Goal: Transaction & Acquisition: Book appointment/travel/reservation

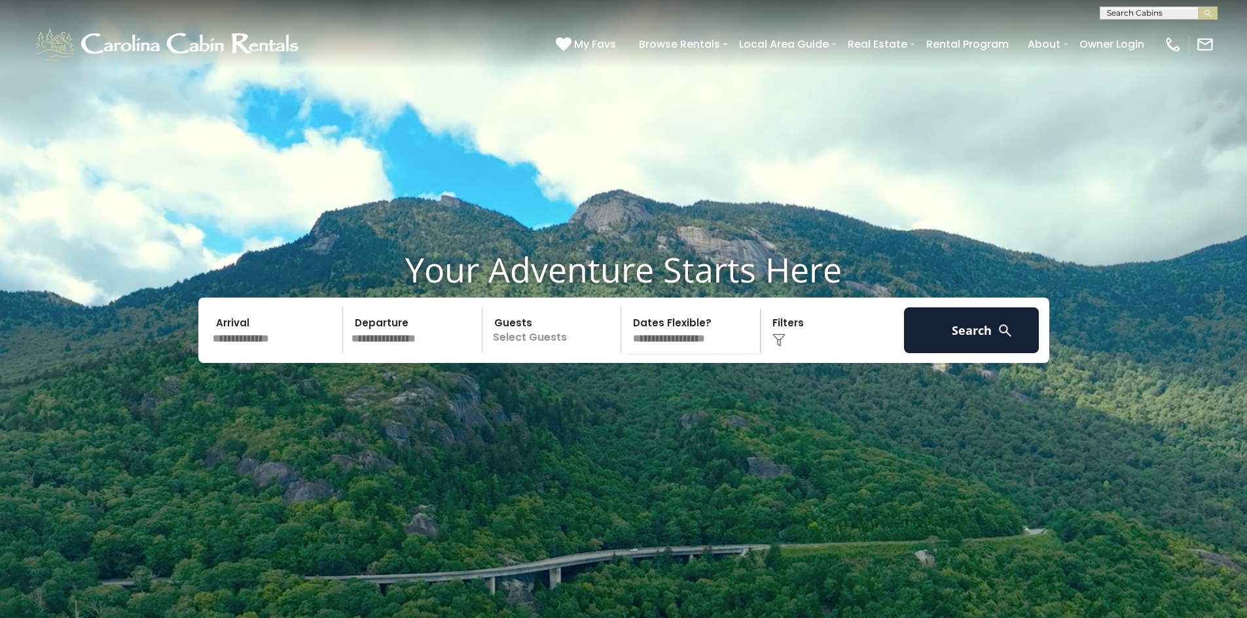
scroll to position [1, 0]
click at [1143, 16] on input "text" at bounding box center [1157, 15] width 115 height 13
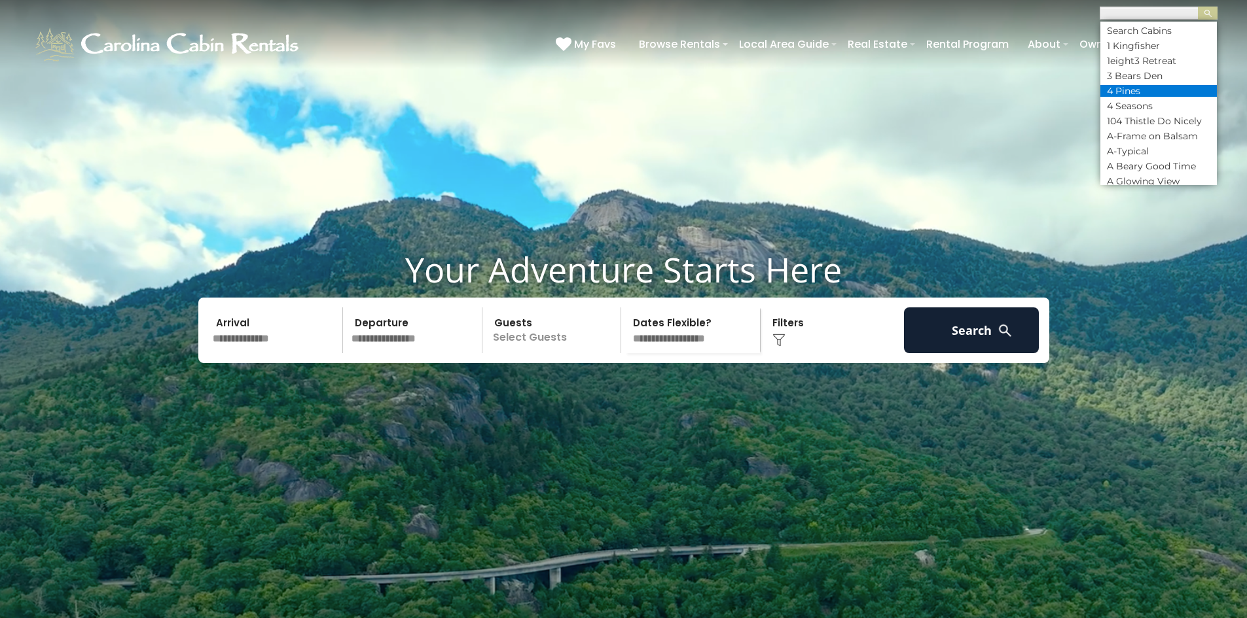
click at [1114, 90] on li "4 Pines" at bounding box center [1158, 91] width 116 height 12
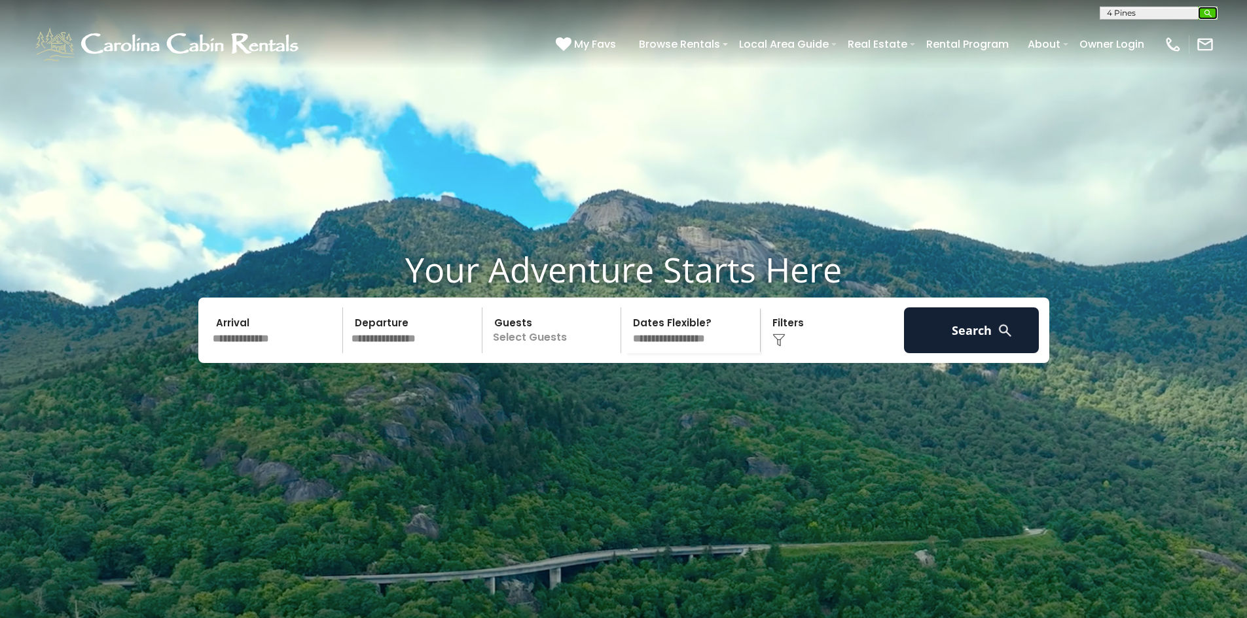
click at [1207, 7] on button "submit" at bounding box center [1208, 13] width 20 height 13
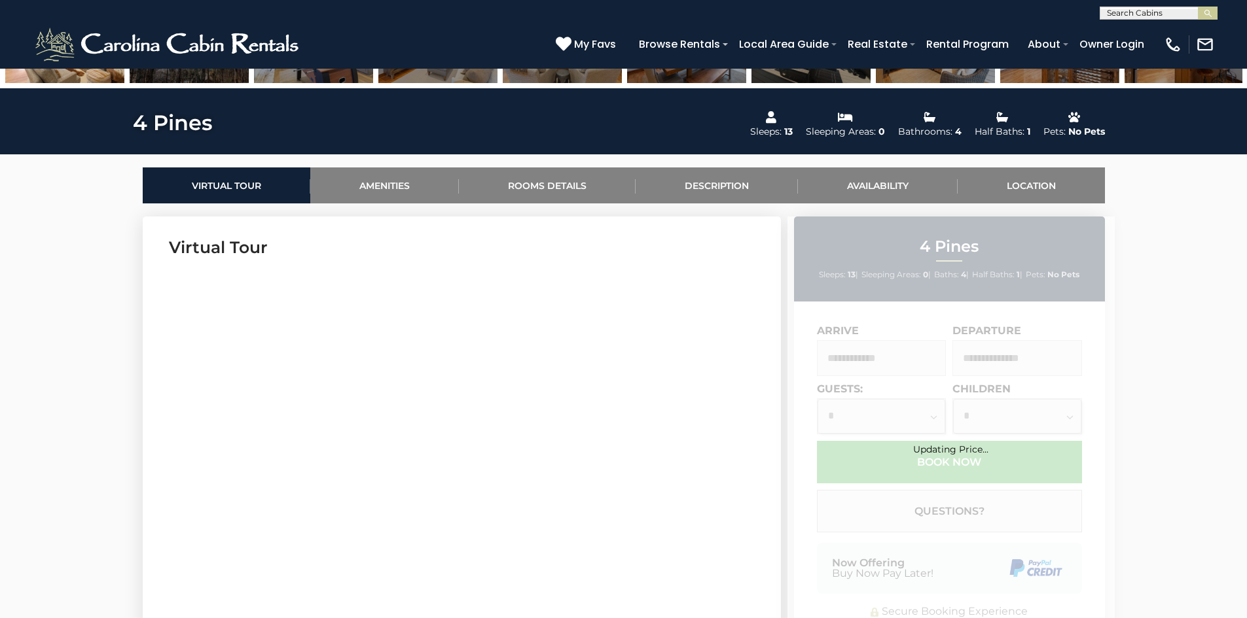
scroll to position [524, 0]
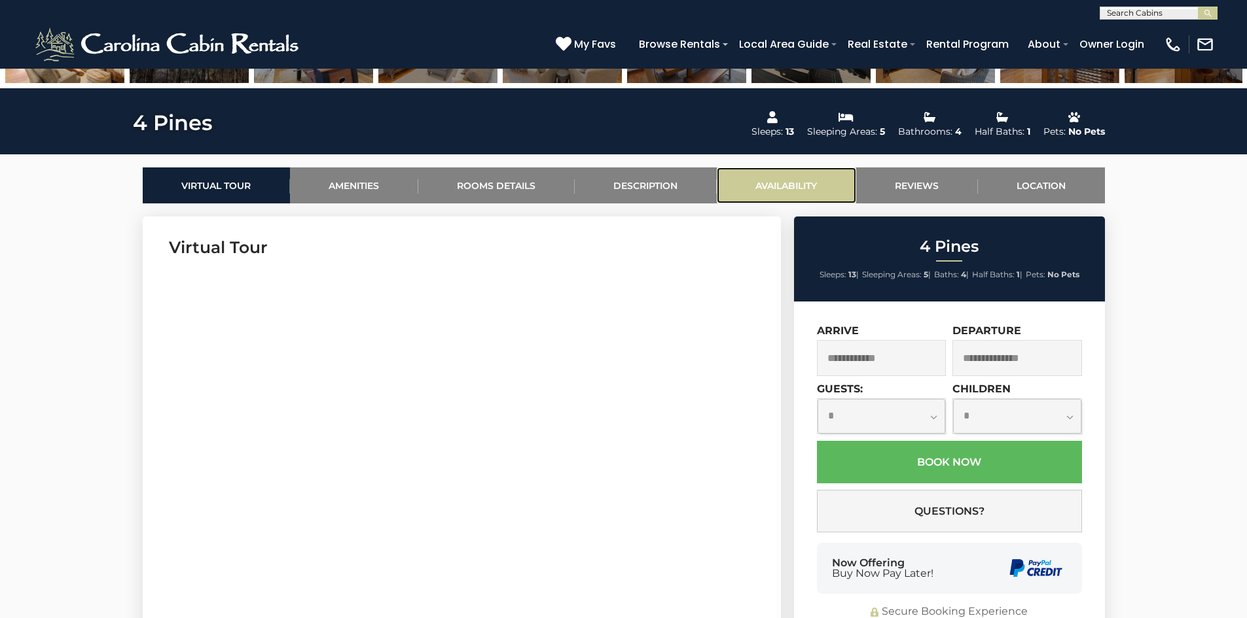
click at [766, 179] on link "Availability" at bounding box center [786, 186] width 139 height 36
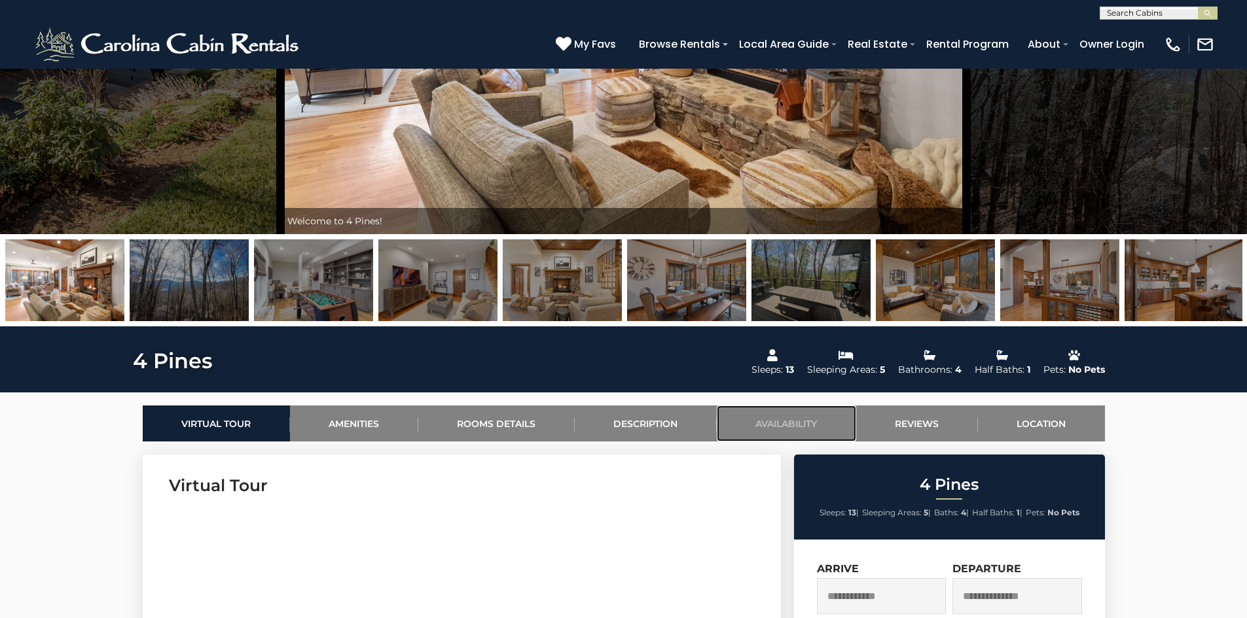
scroll to position [254, 0]
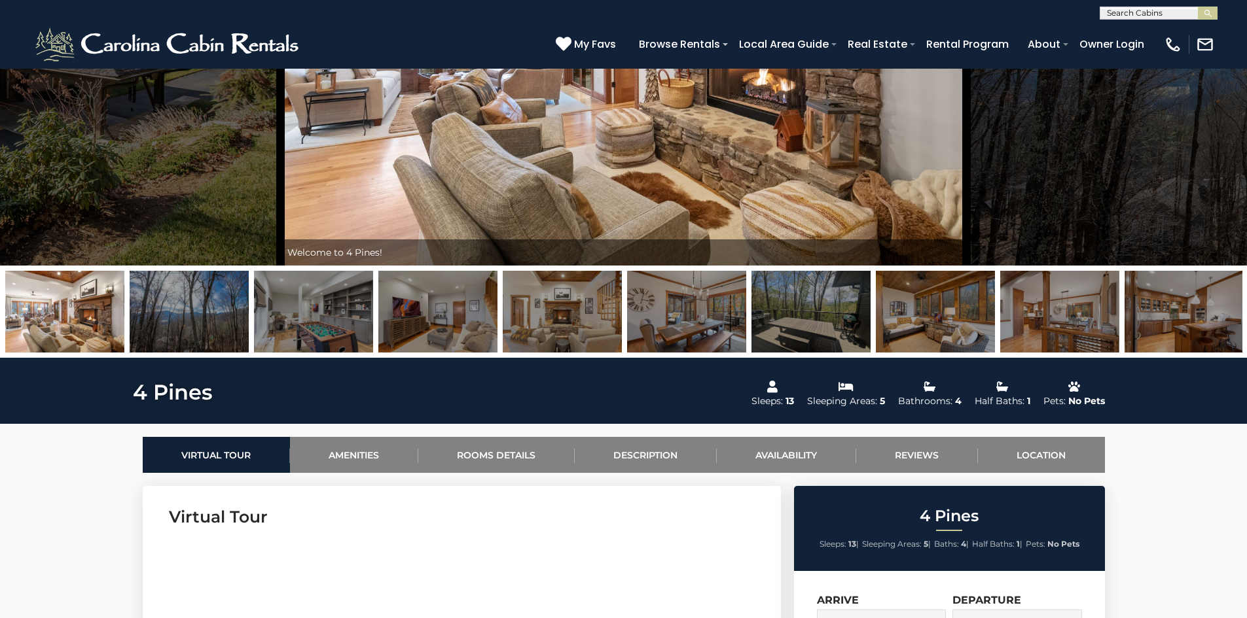
click at [302, 312] on img at bounding box center [313, 312] width 119 height 82
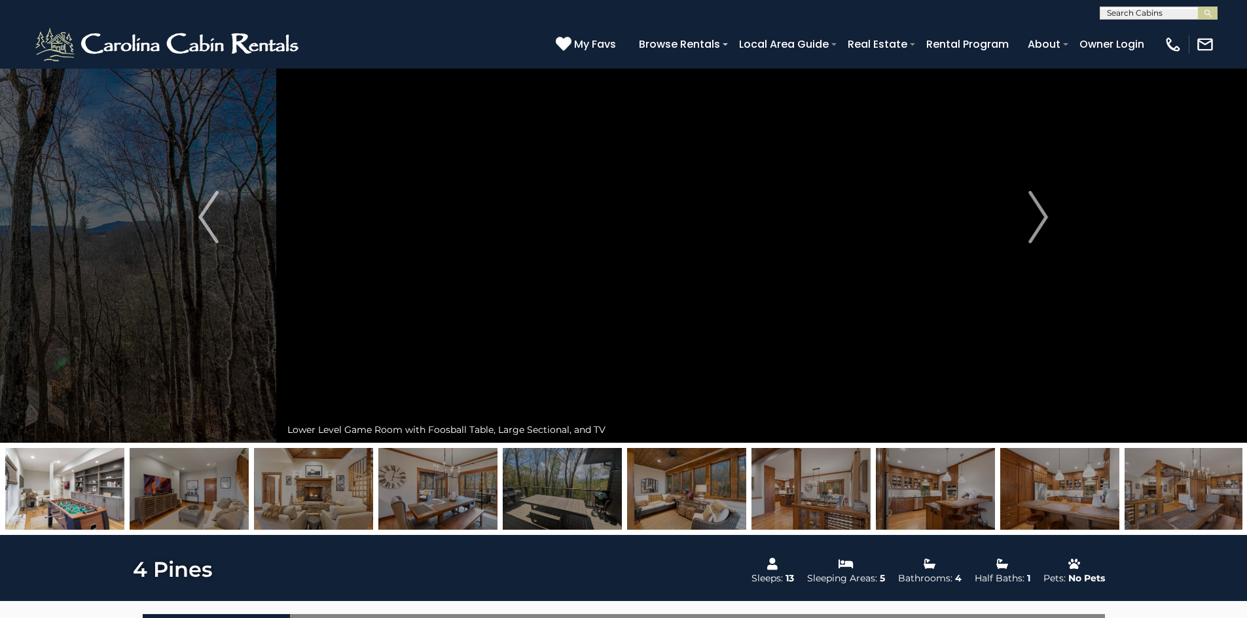
scroll to position [58, 0]
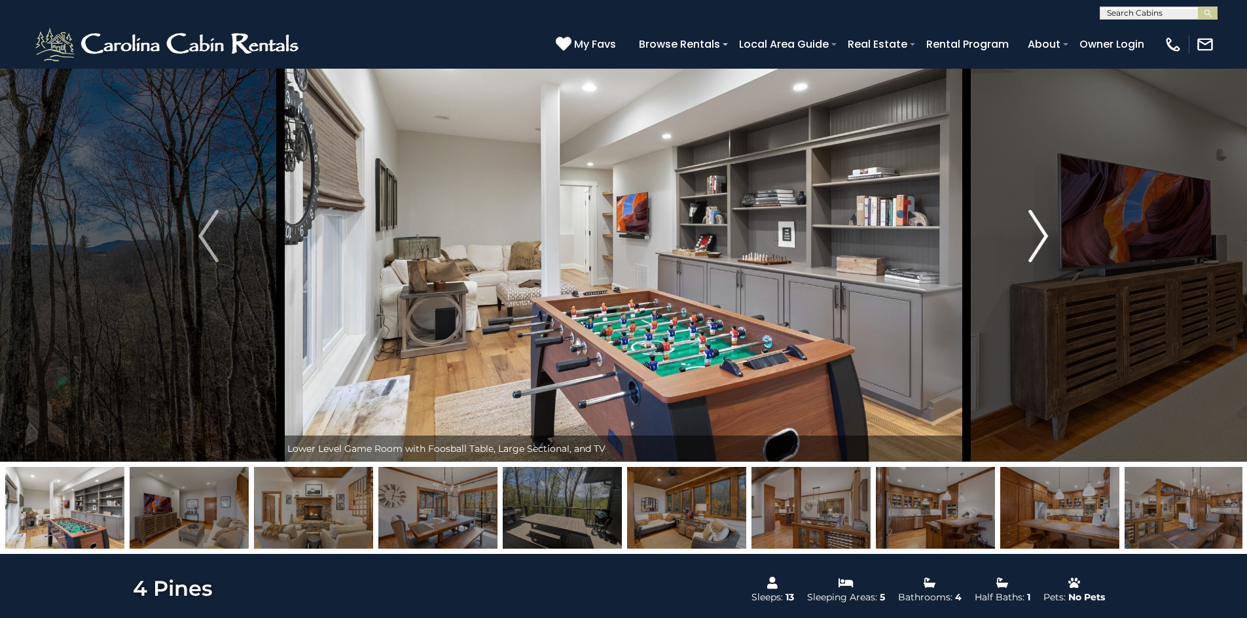
click at [1041, 238] on img "Next" at bounding box center [1038, 236] width 20 height 52
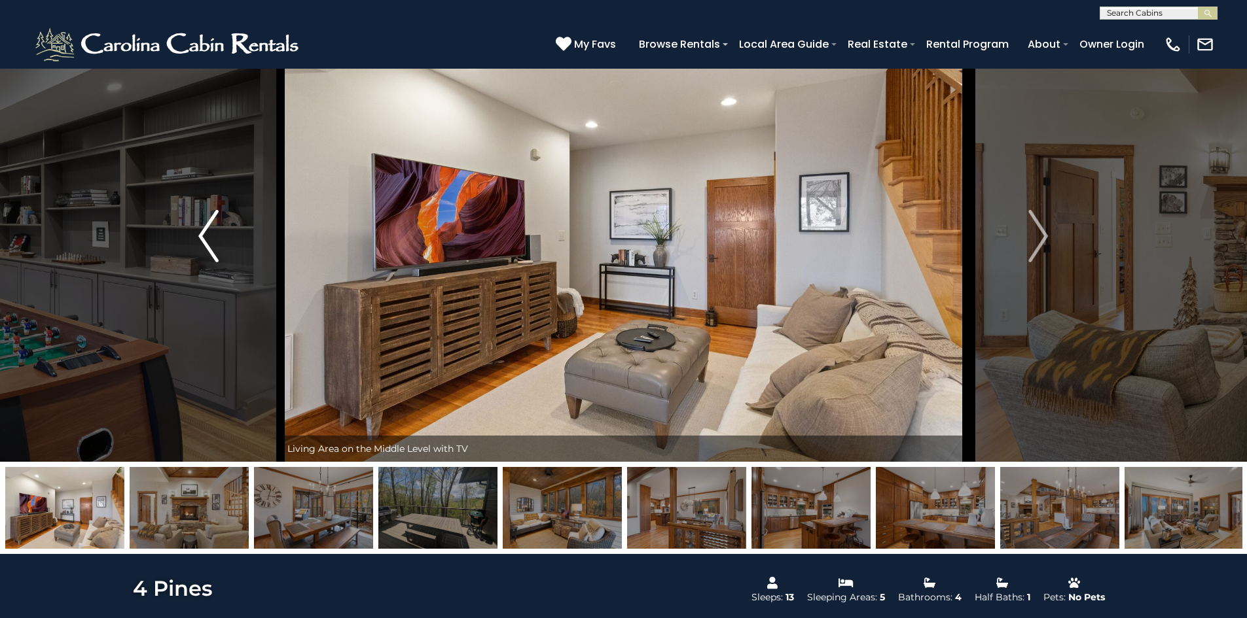
click at [206, 231] on img "Previous" at bounding box center [208, 236] width 20 height 52
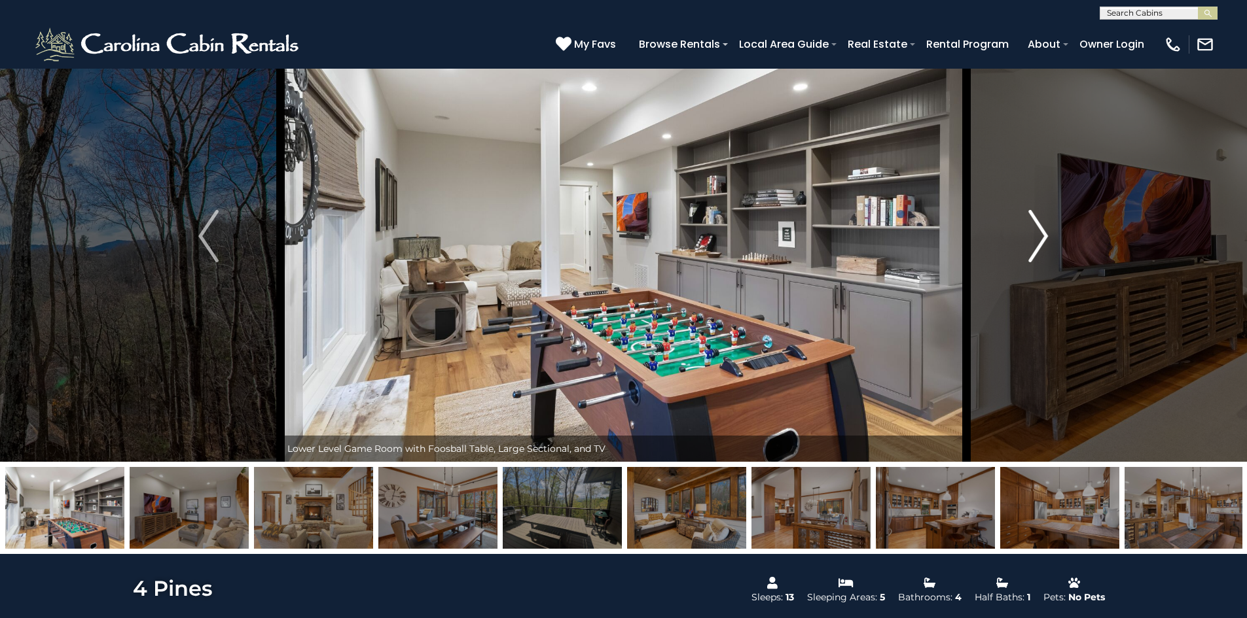
click at [1044, 230] on img "Next" at bounding box center [1038, 236] width 20 height 52
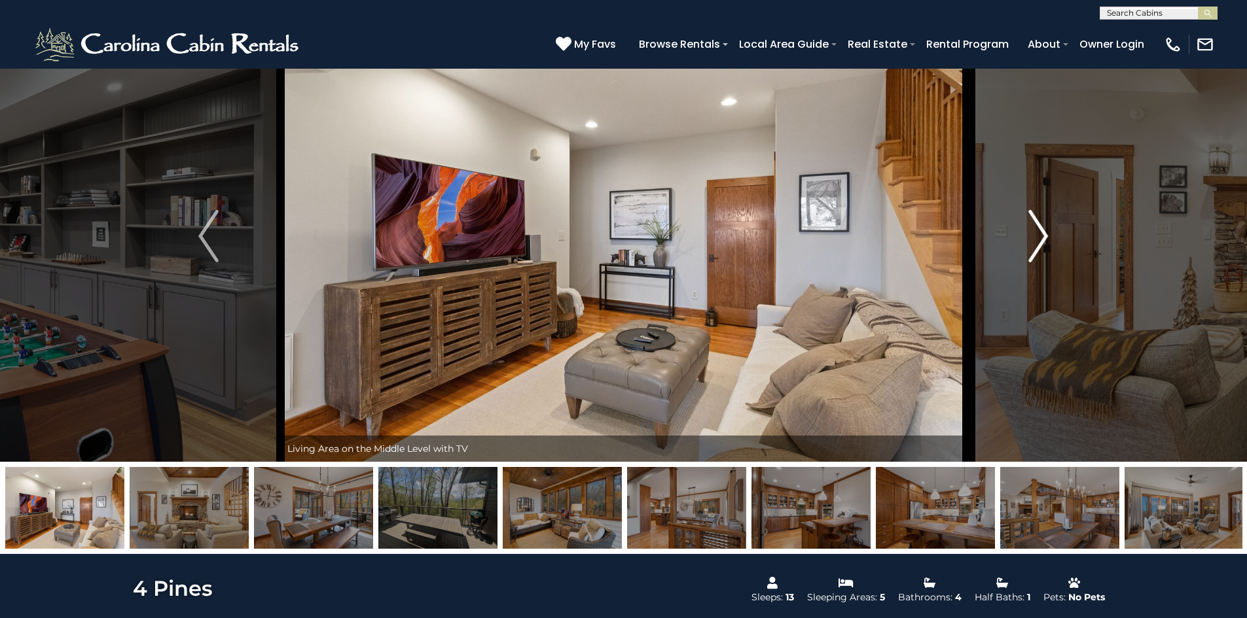
click at [1044, 240] on img "Next" at bounding box center [1038, 236] width 20 height 52
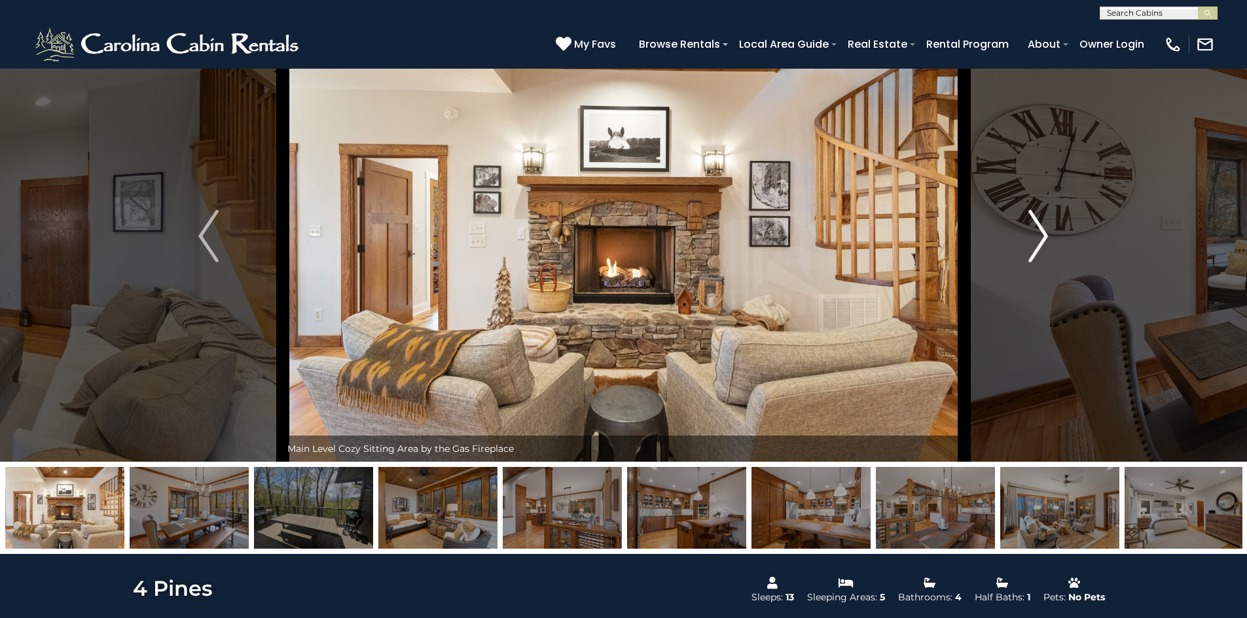
click at [1042, 239] on img "Next" at bounding box center [1038, 236] width 20 height 52
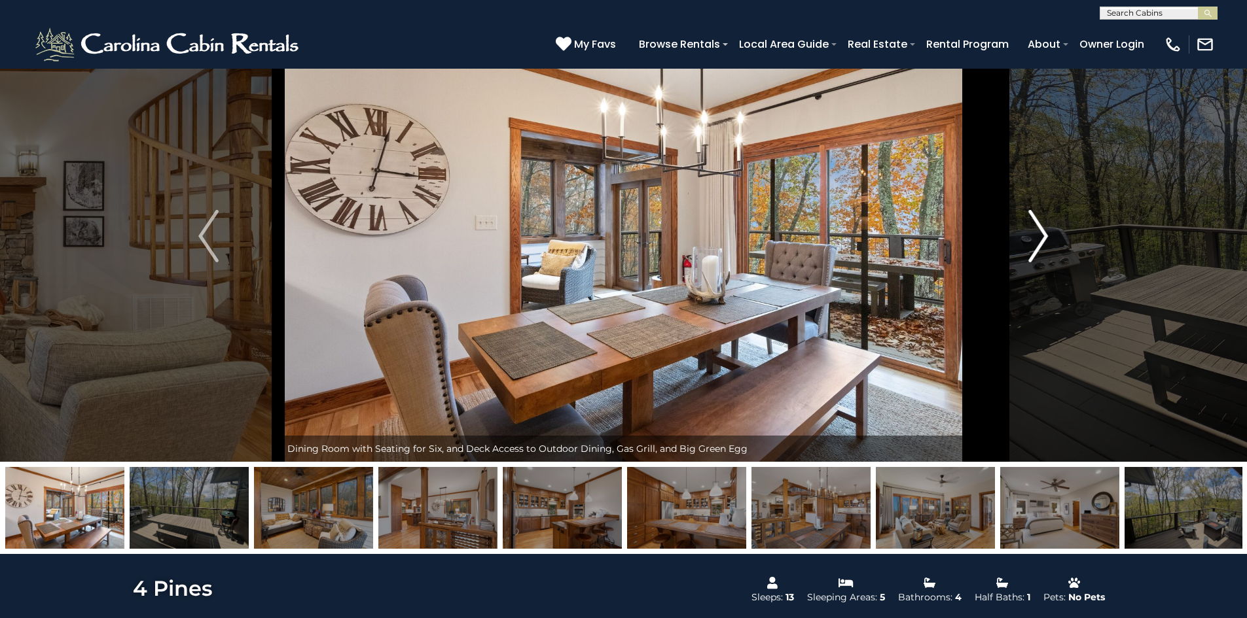
click at [1042, 239] on img "Next" at bounding box center [1038, 236] width 20 height 52
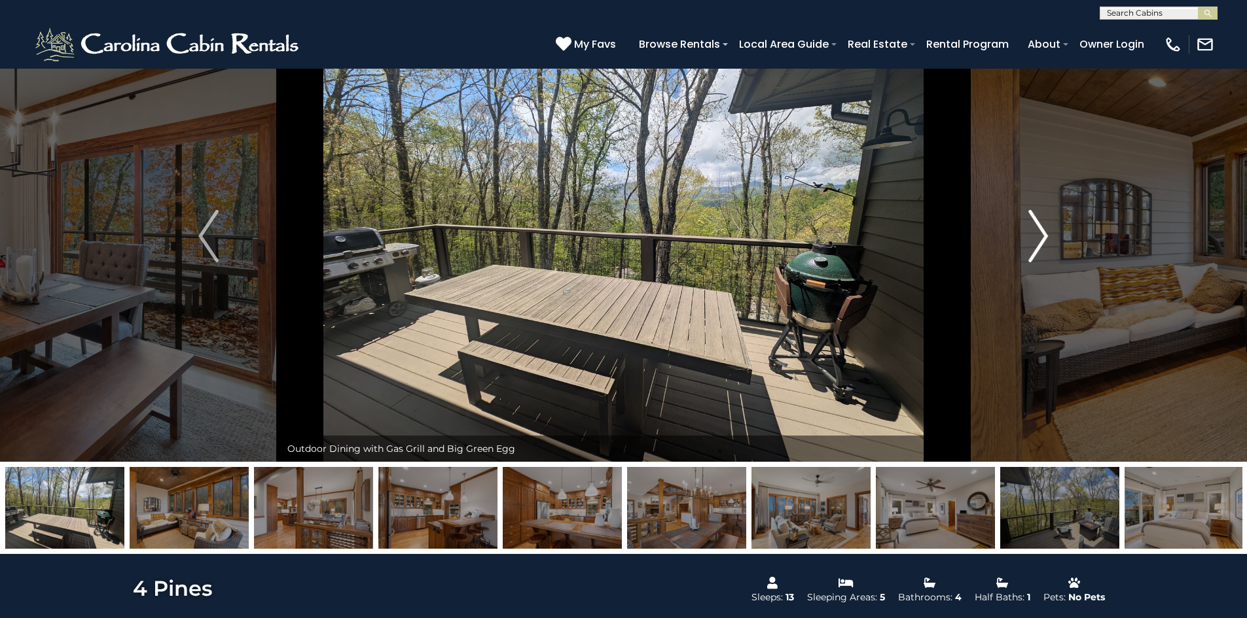
click at [1042, 239] on img "Next" at bounding box center [1038, 236] width 20 height 52
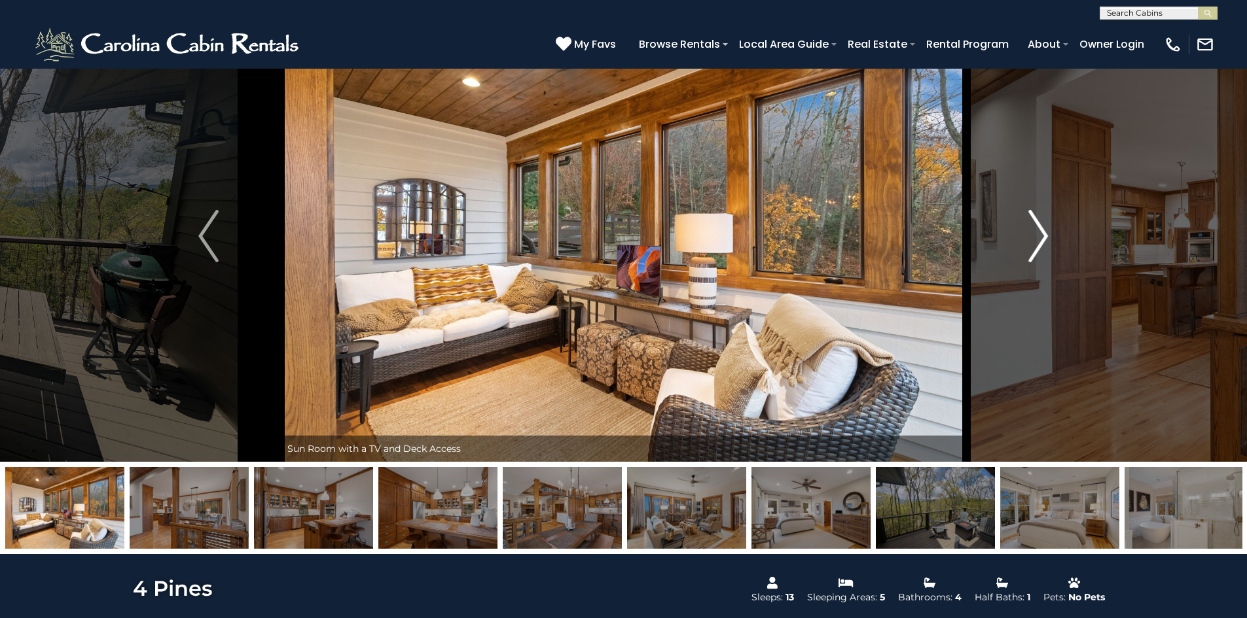
click at [1042, 239] on img "Next" at bounding box center [1038, 236] width 20 height 52
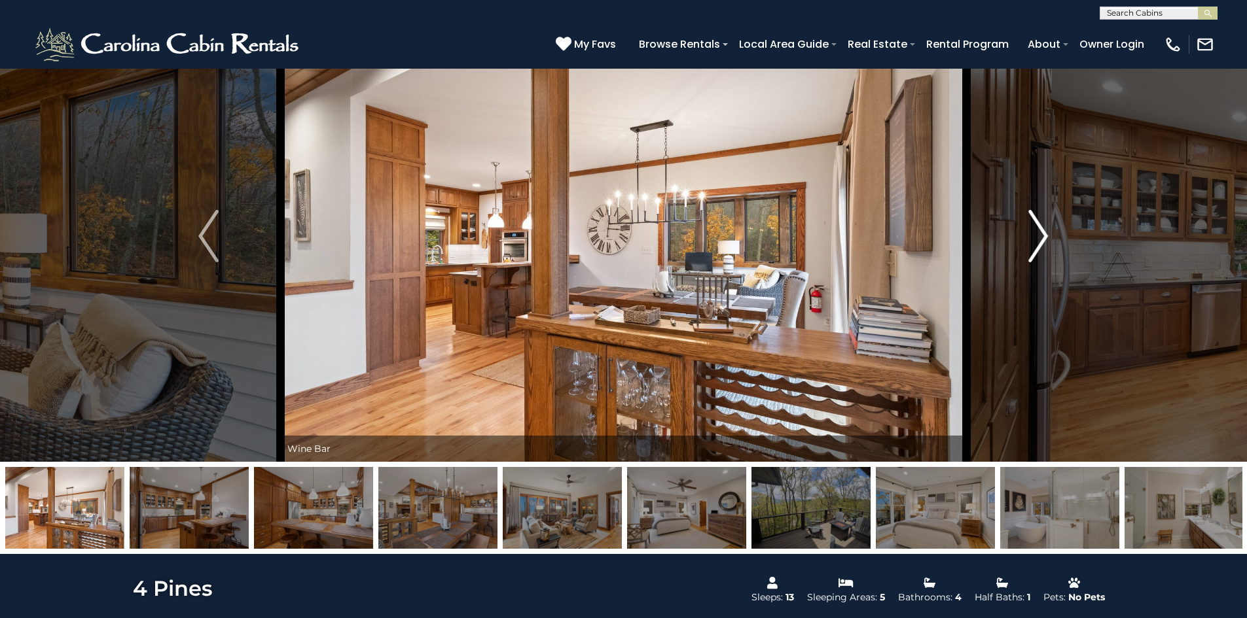
click at [1042, 239] on img "Next" at bounding box center [1038, 236] width 20 height 52
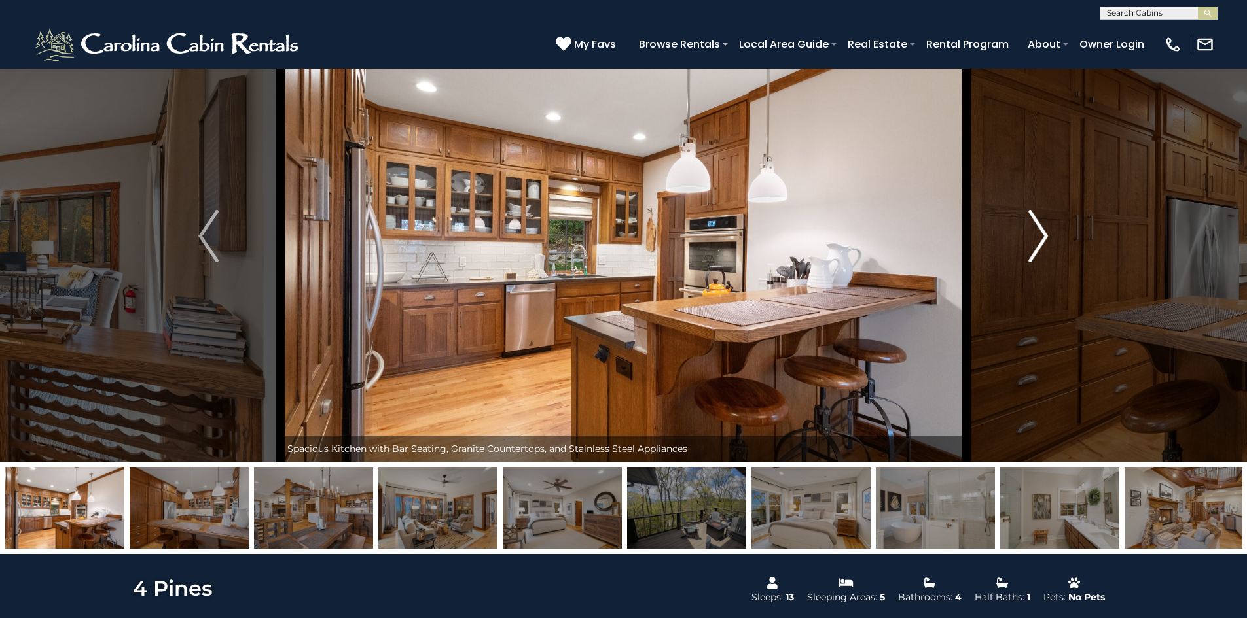
click at [1033, 236] on img "Next" at bounding box center [1038, 236] width 20 height 52
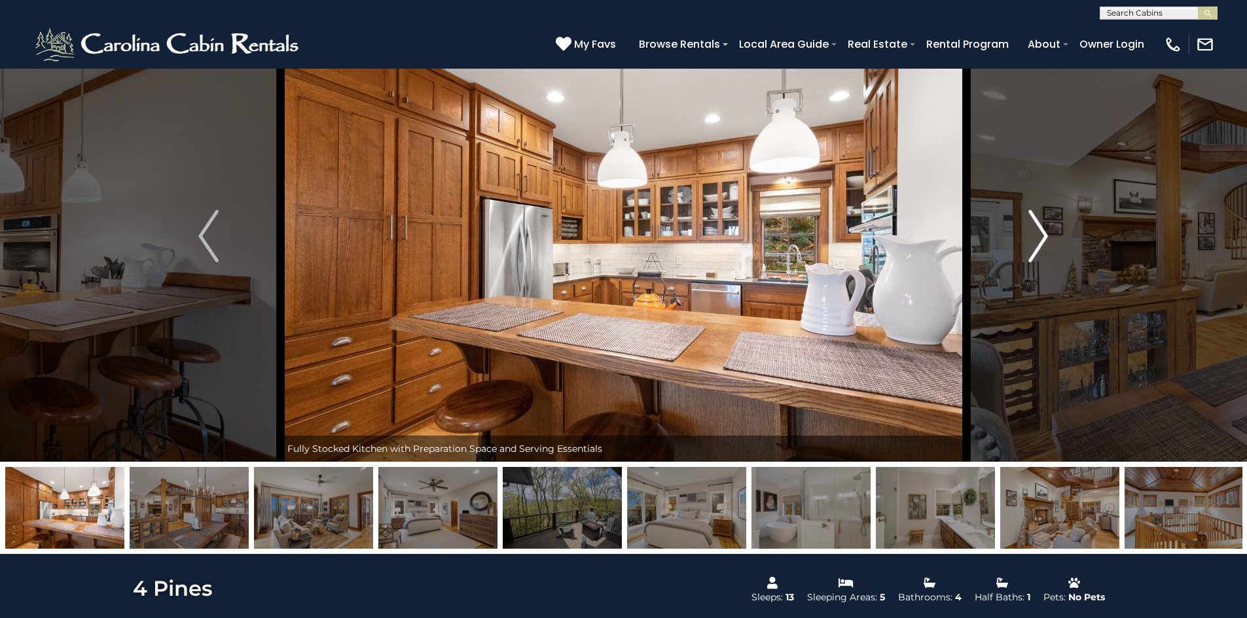
click at [1039, 233] on img "Next" at bounding box center [1038, 236] width 20 height 52
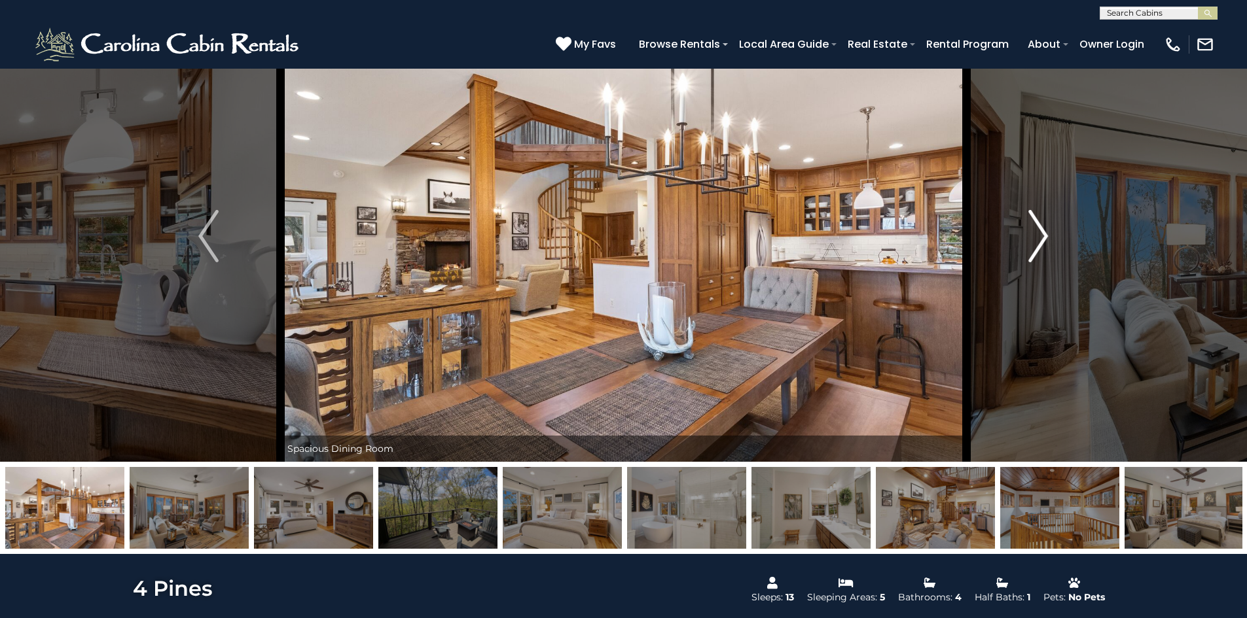
click at [1041, 234] on img "Next" at bounding box center [1038, 236] width 20 height 52
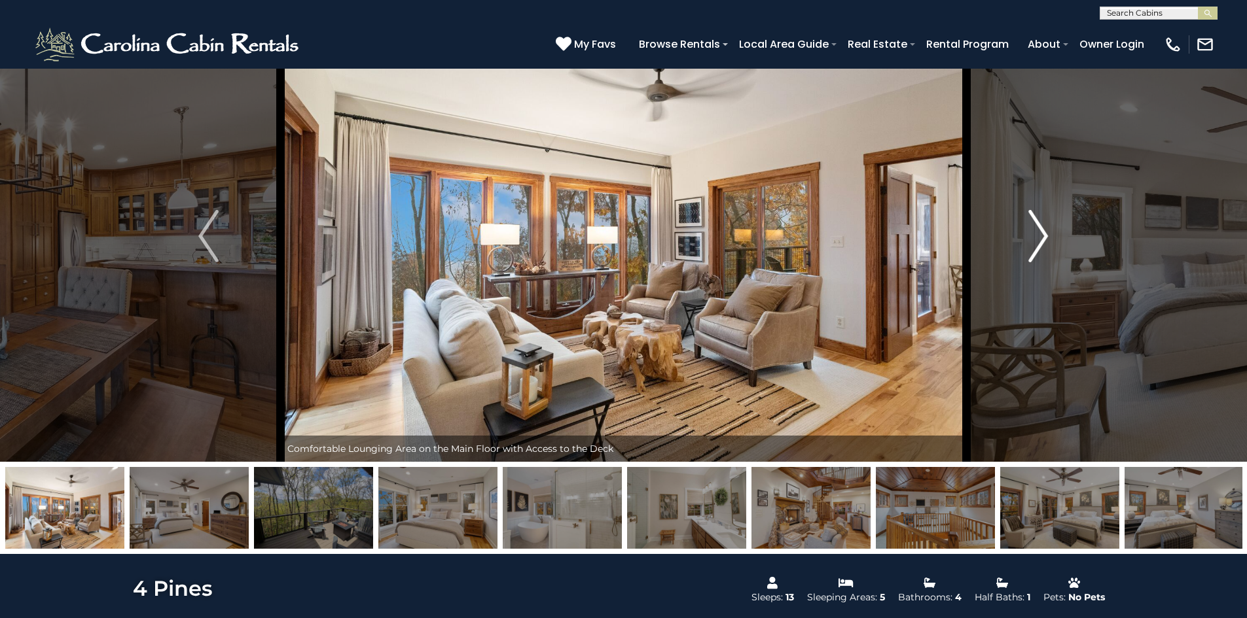
click at [1041, 236] on img "Next" at bounding box center [1038, 236] width 20 height 52
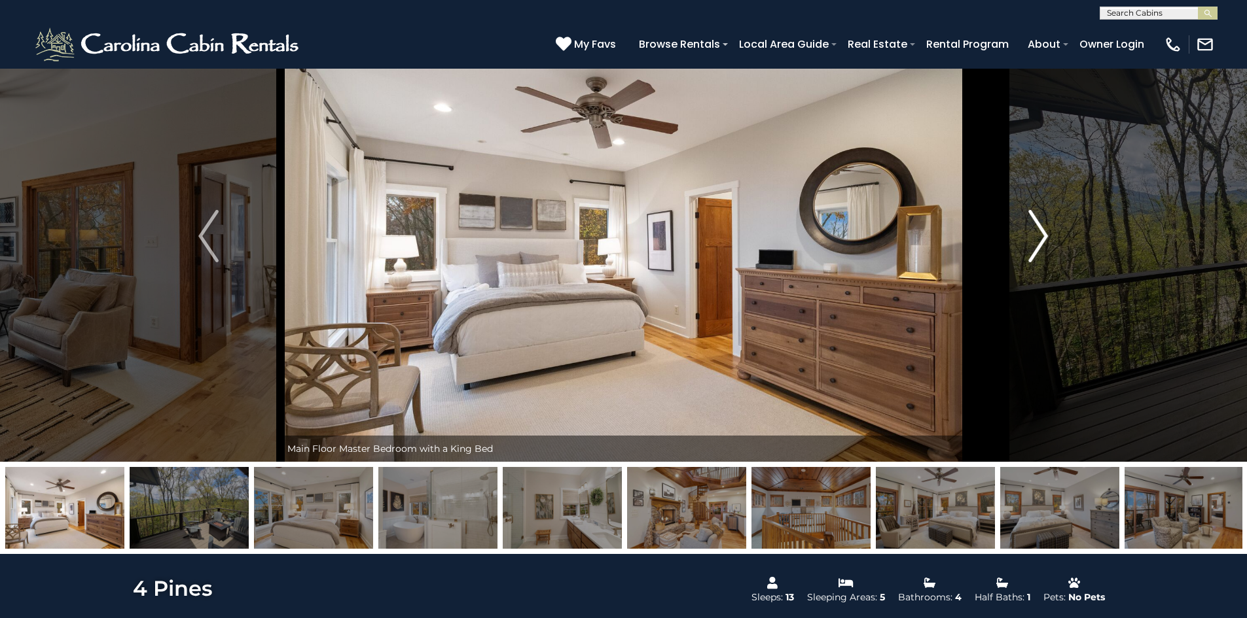
click at [1041, 234] on img "Next" at bounding box center [1038, 236] width 20 height 52
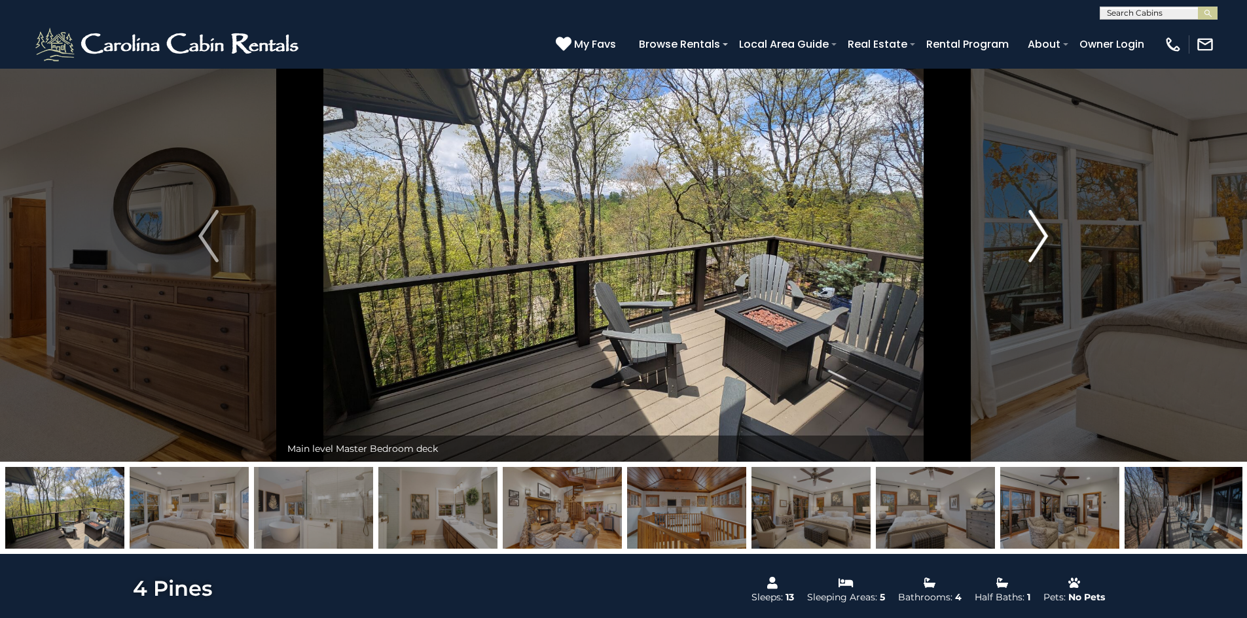
click at [1041, 234] on img "Next" at bounding box center [1038, 236] width 20 height 52
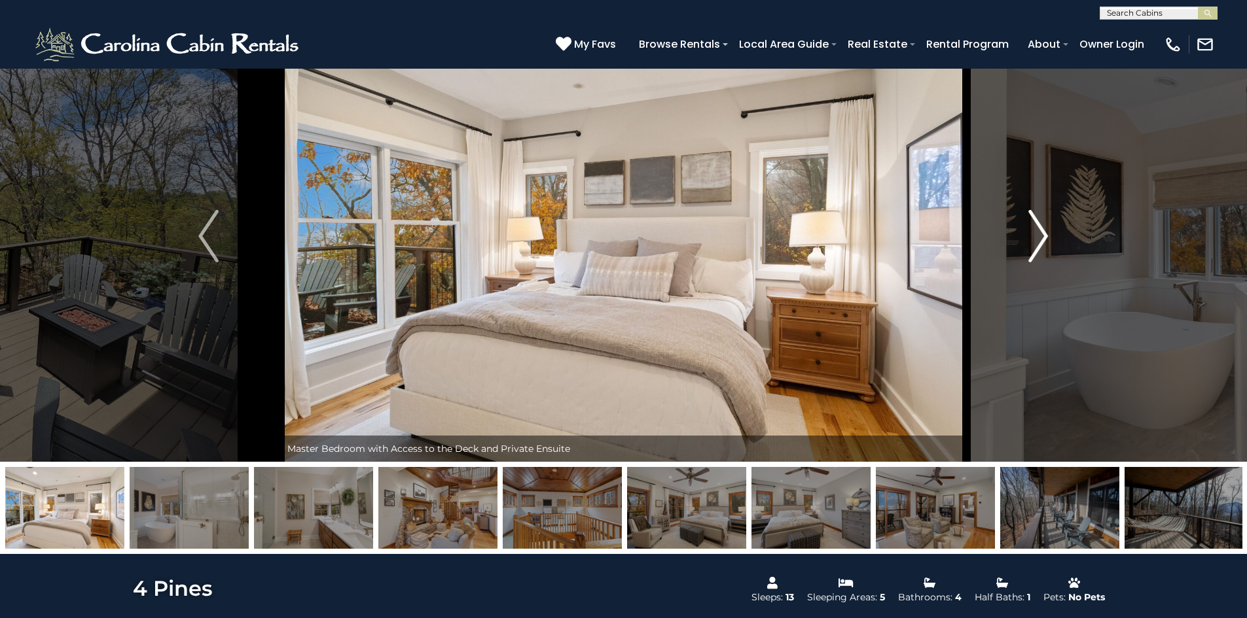
click at [1041, 233] on img "Next" at bounding box center [1038, 236] width 20 height 52
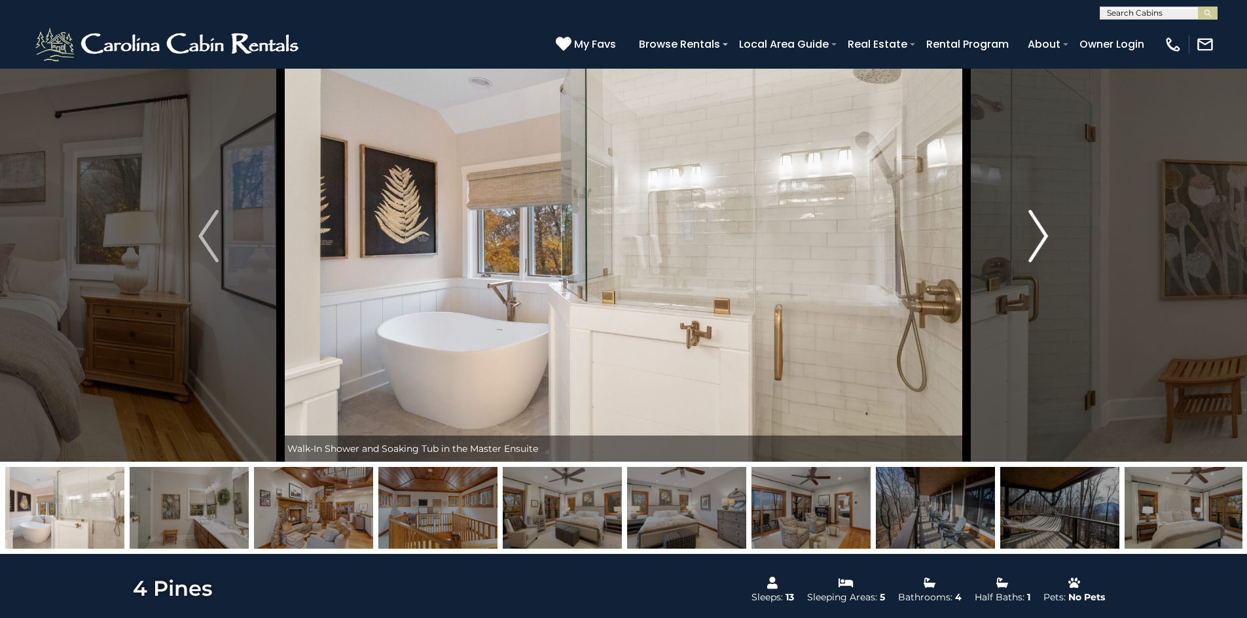
click at [1041, 233] on img "Next" at bounding box center [1038, 236] width 20 height 52
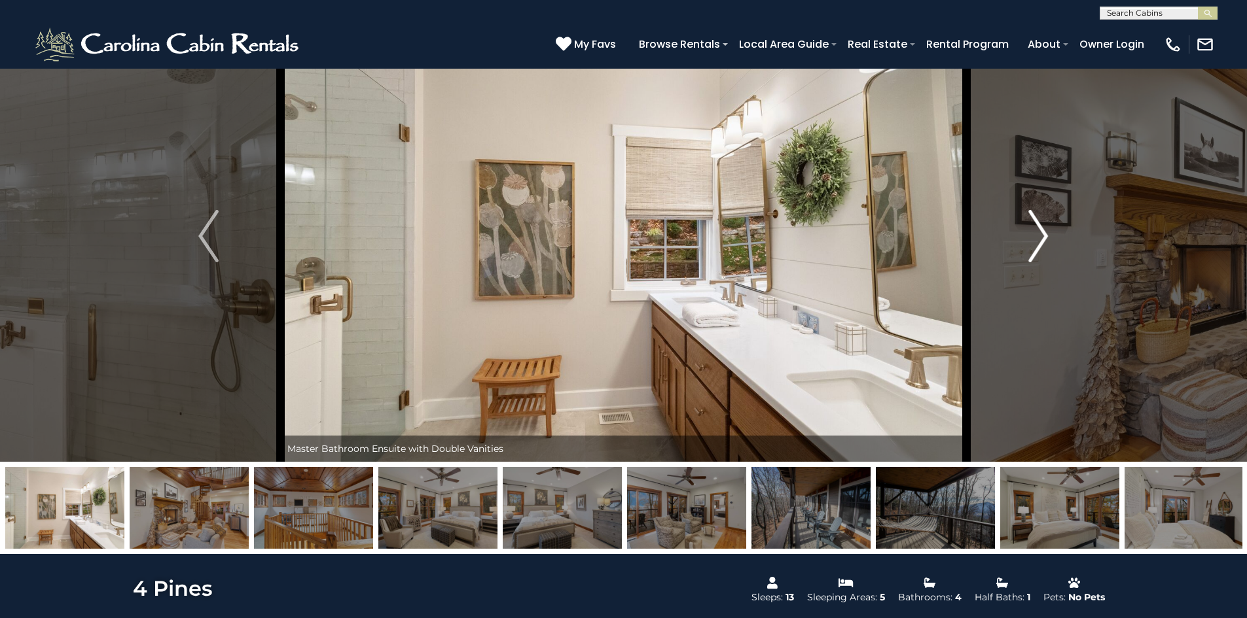
click at [1041, 233] on img "Next" at bounding box center [1038, 236] width 20 height 52
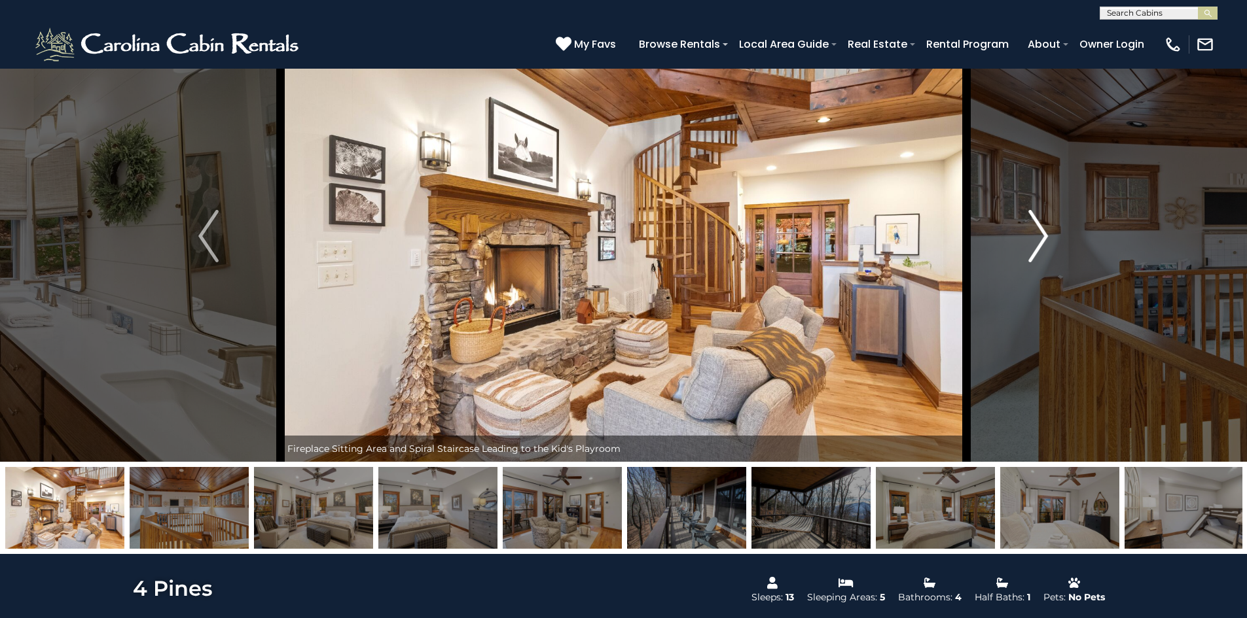
click at [1041, 233] on img "Next" at bounding box center [1038, 236] width 20 height 52
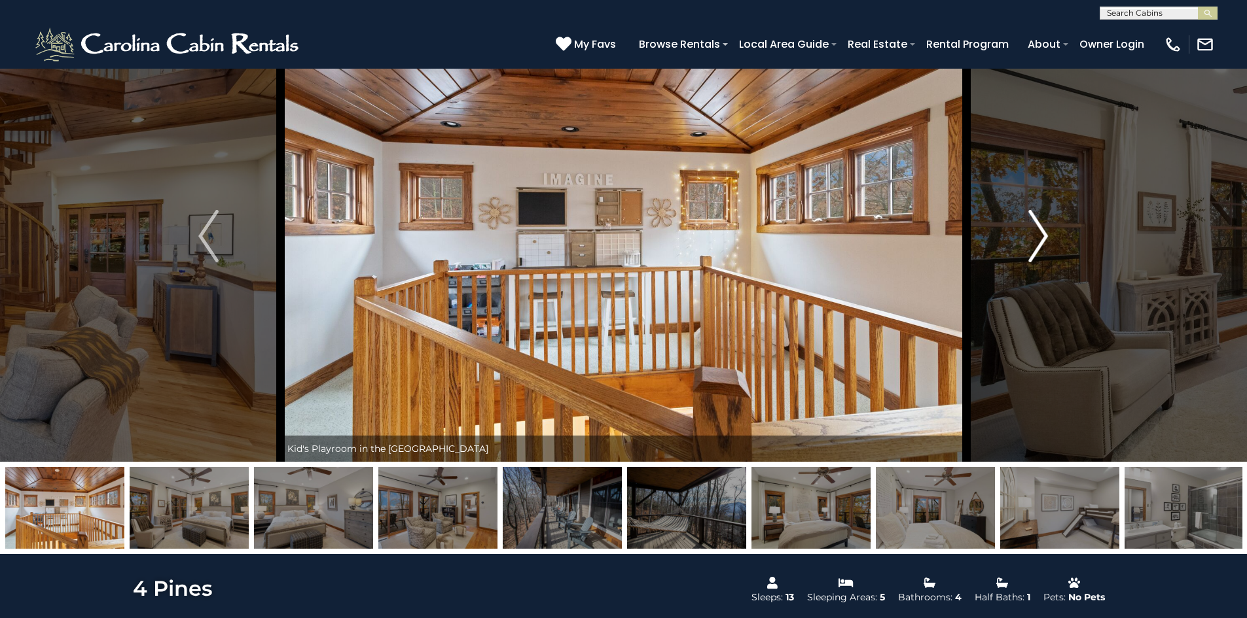
click at [1041, 233] on img "Next" at bounding box center [1038, 236] width 20 height 52
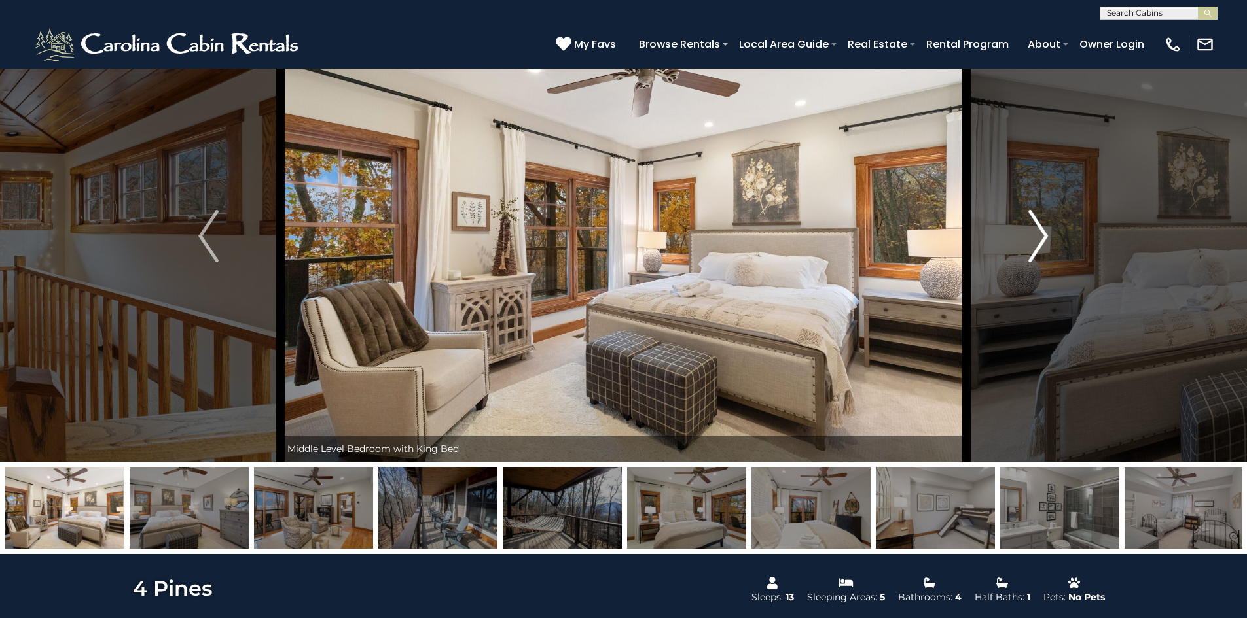
click at [1041, 233] on img "Next" at bounding box center [1038, 236] width 20 height 52
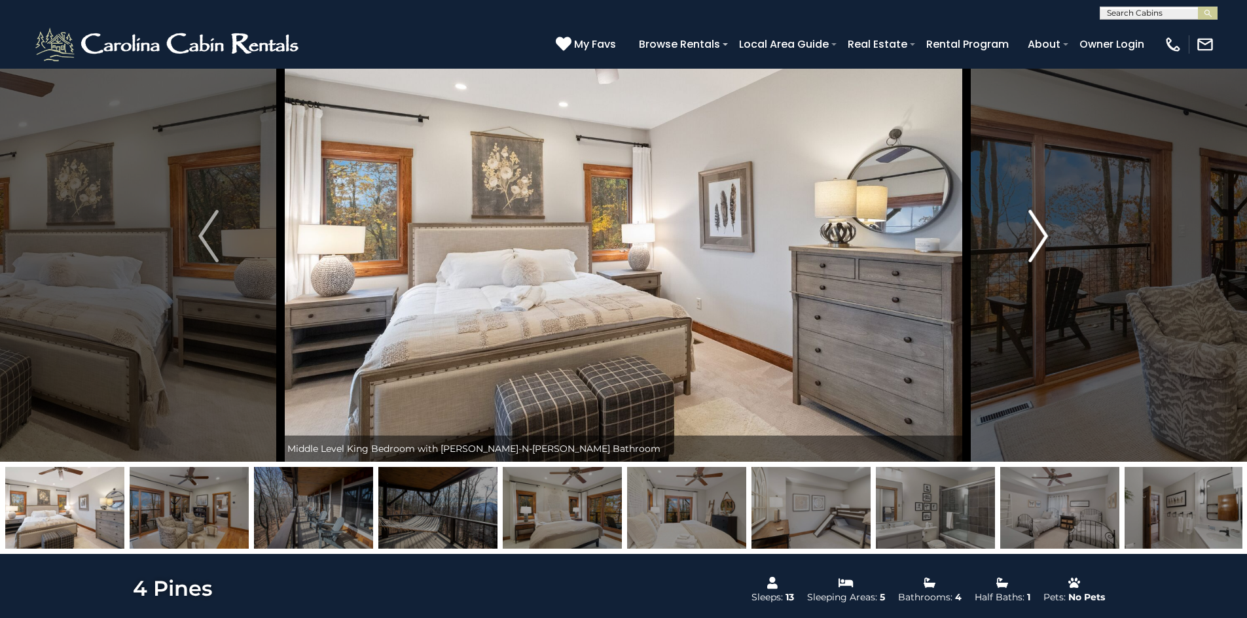
click at [1041, 233] on img "Next" at bounding box center [1038, 236] width 20 height 52
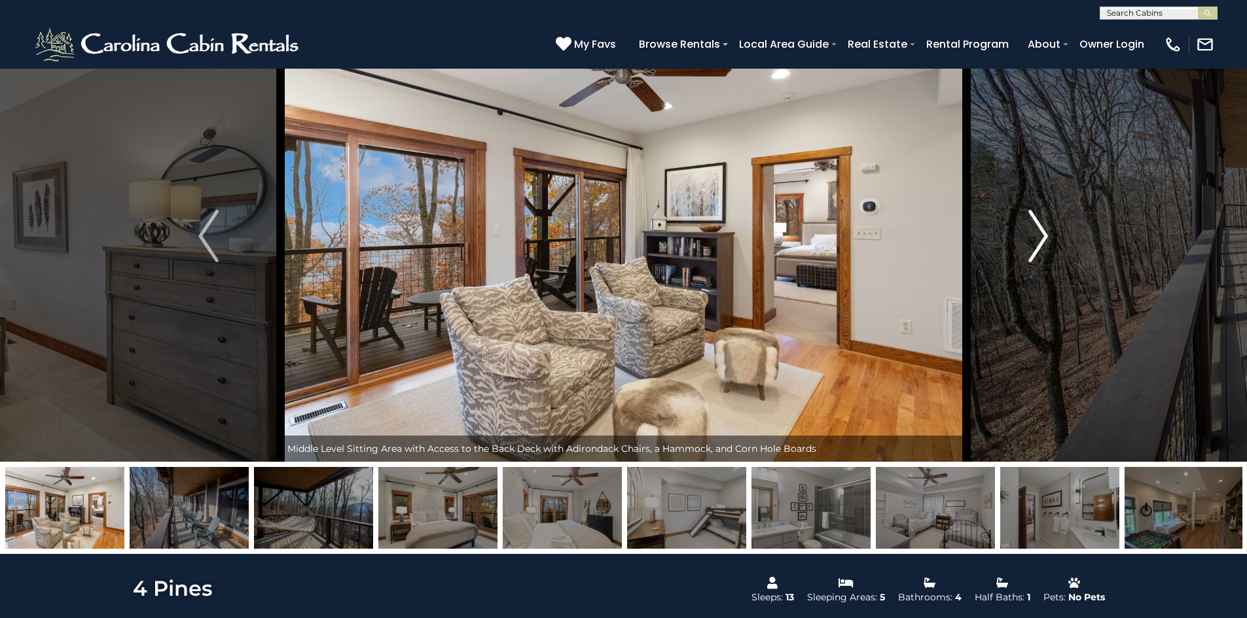
click at [1041, 233] on img "Next" at bounding box center [1038, 236] width 20 height 52
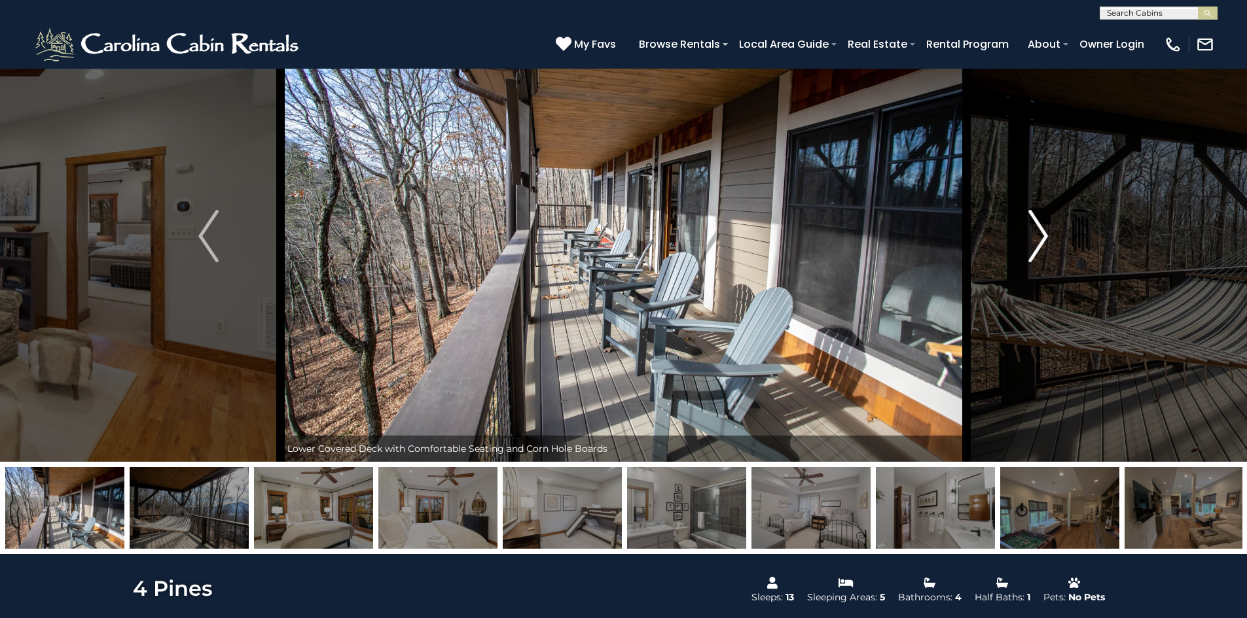
click at [1041, 233] on img "Next" at bounding box center [1038, 236] width 20 height 52
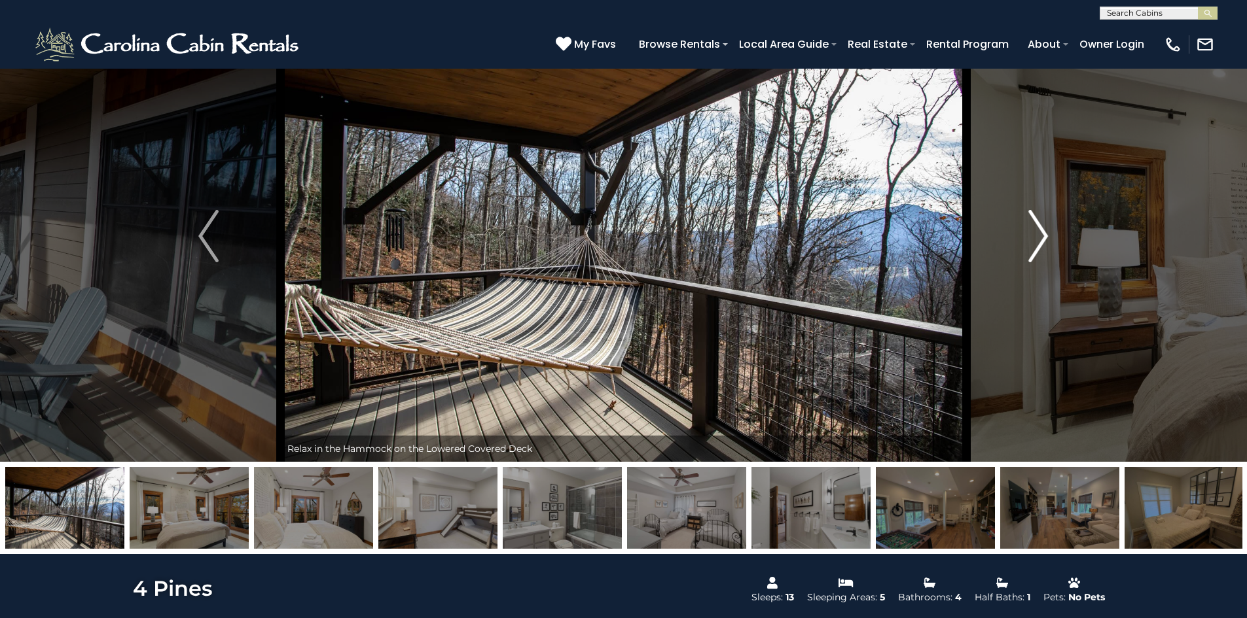
click at [1041, 233] on img "Next" at bounding box center [1038, 236] width 20 height 52
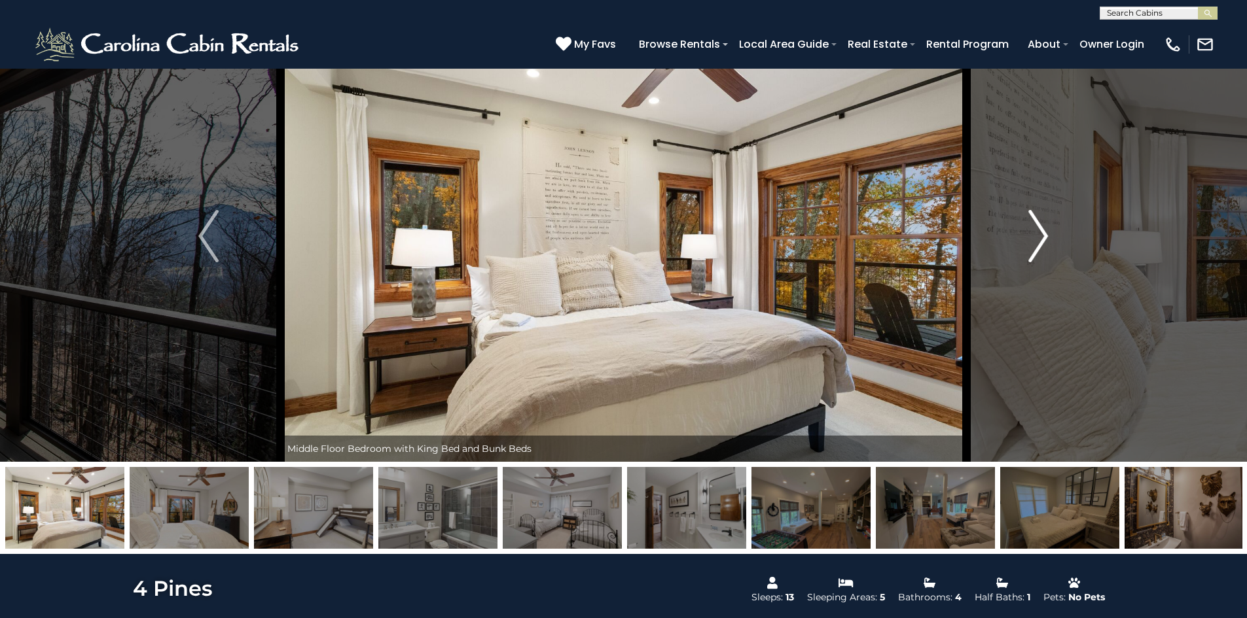
click at [1041, 233] on img "Next" at bounding box center [1038, 236] width 20 height 52
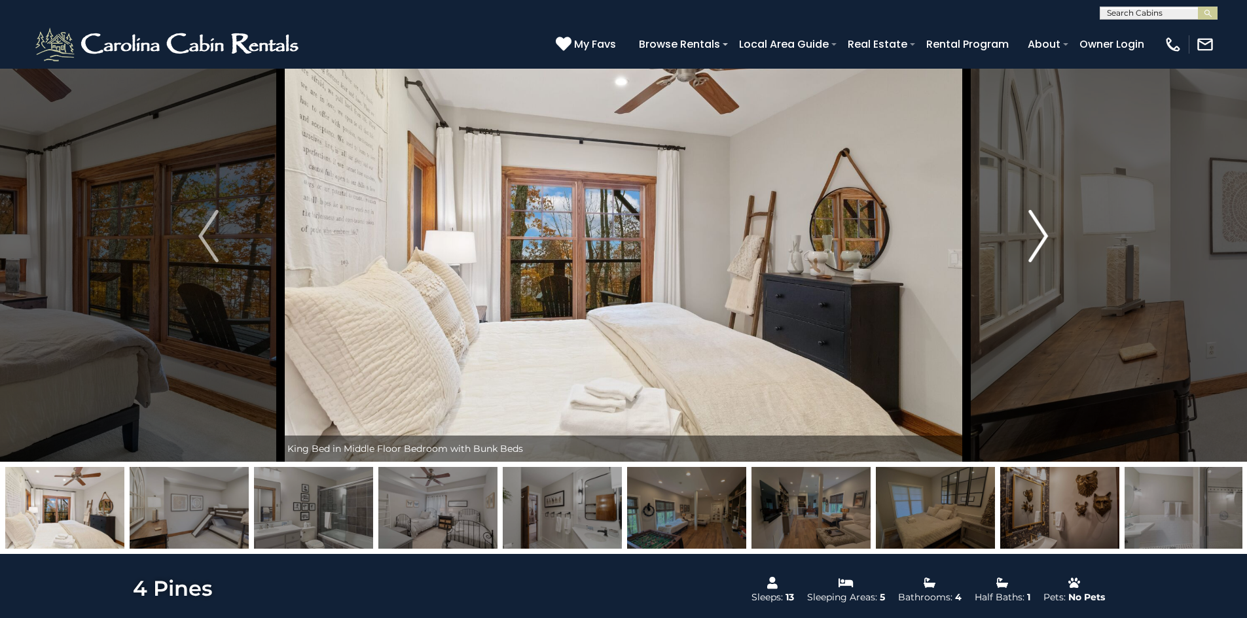
click at [1041, 233] on img "Next" at bounding box center [1038, 236] width 20 height 52
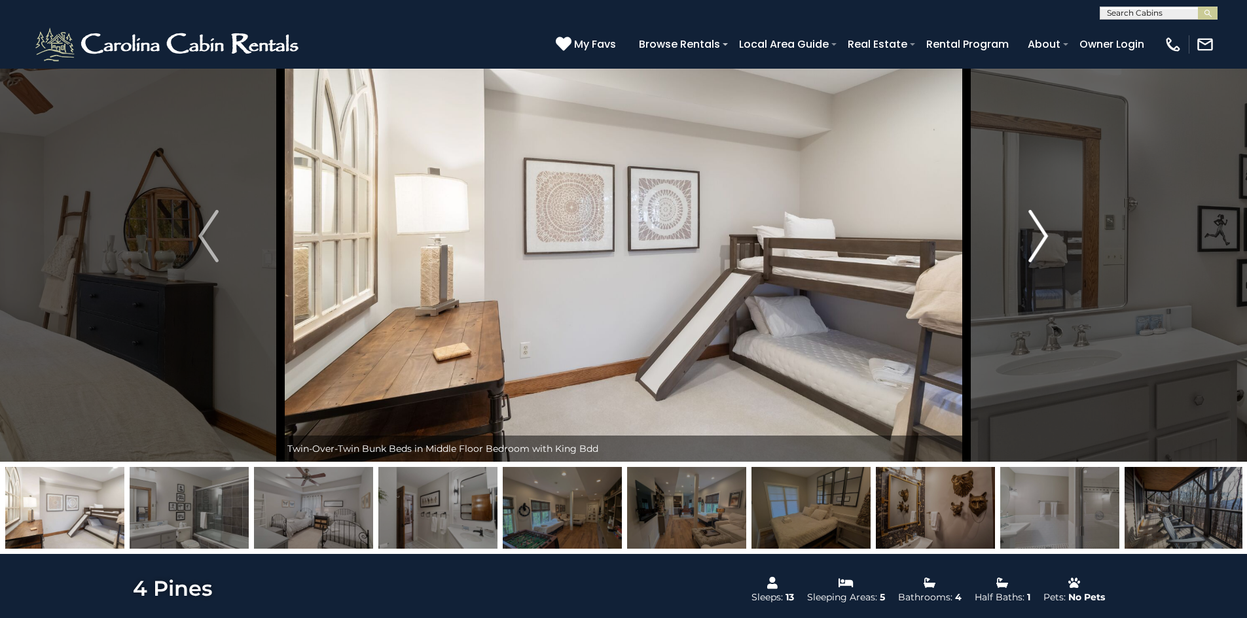
click at [1041, 233] on img "Next" at bounding box center [1038, 236] width 20 height 52
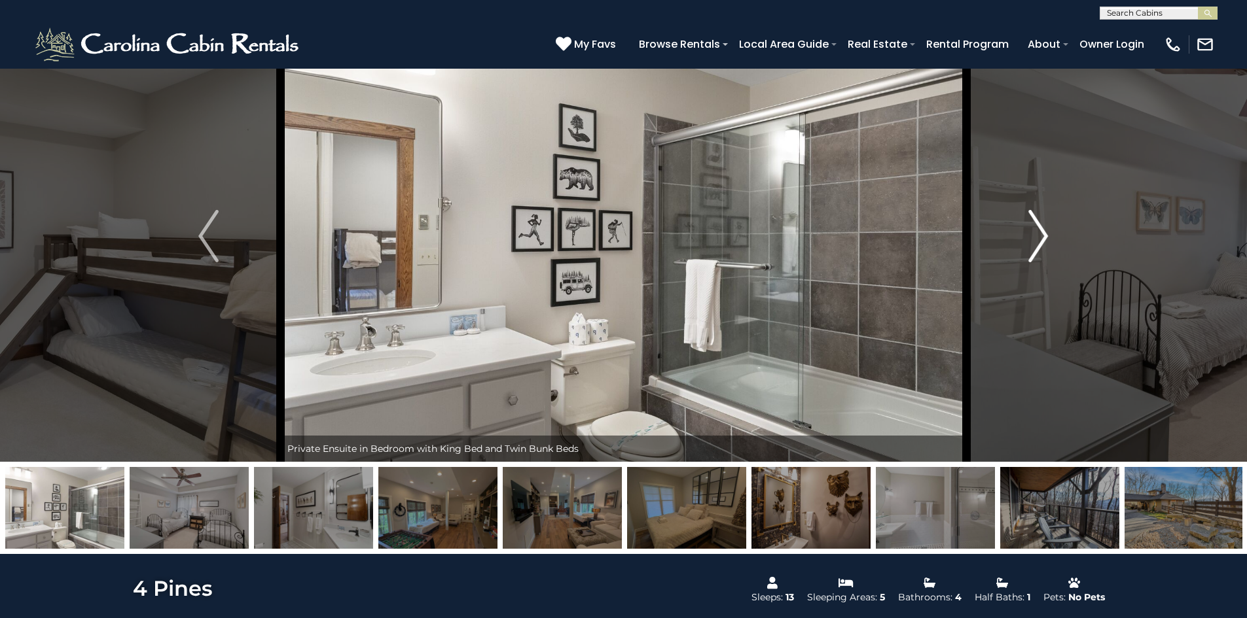
click at [1041, 233] on img "Next" at bounding box center [1038, 236] width 20 height 52
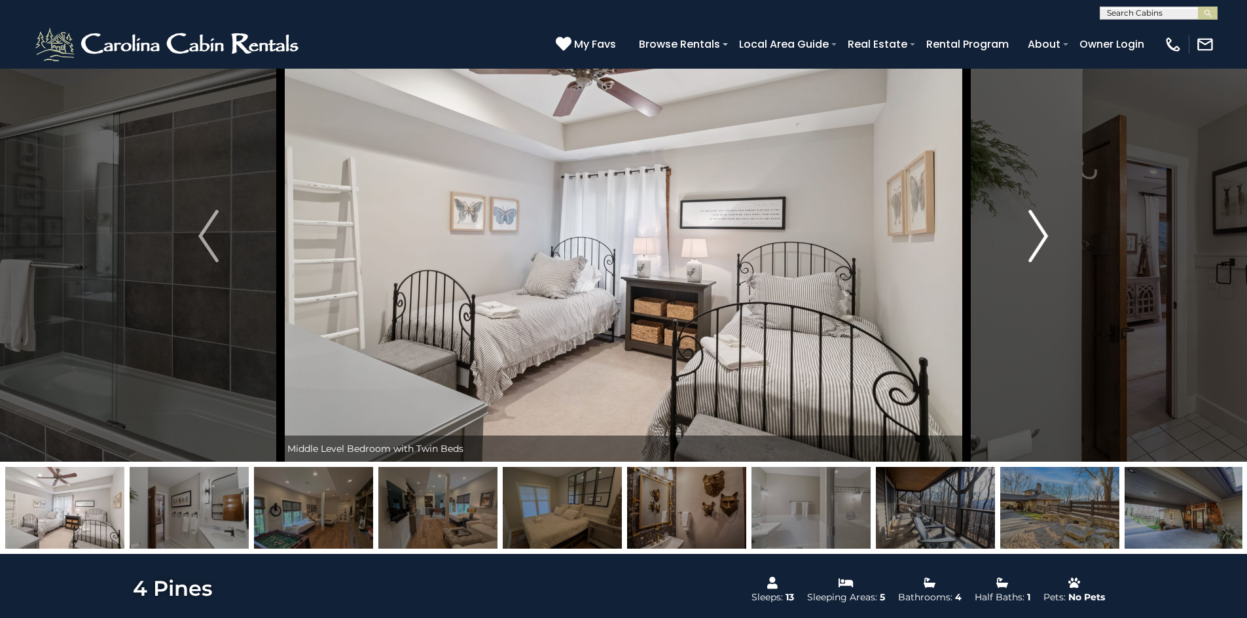
click at [1041, 233] on img "Next" at bounding box center [1038, 236] width 20 height 52
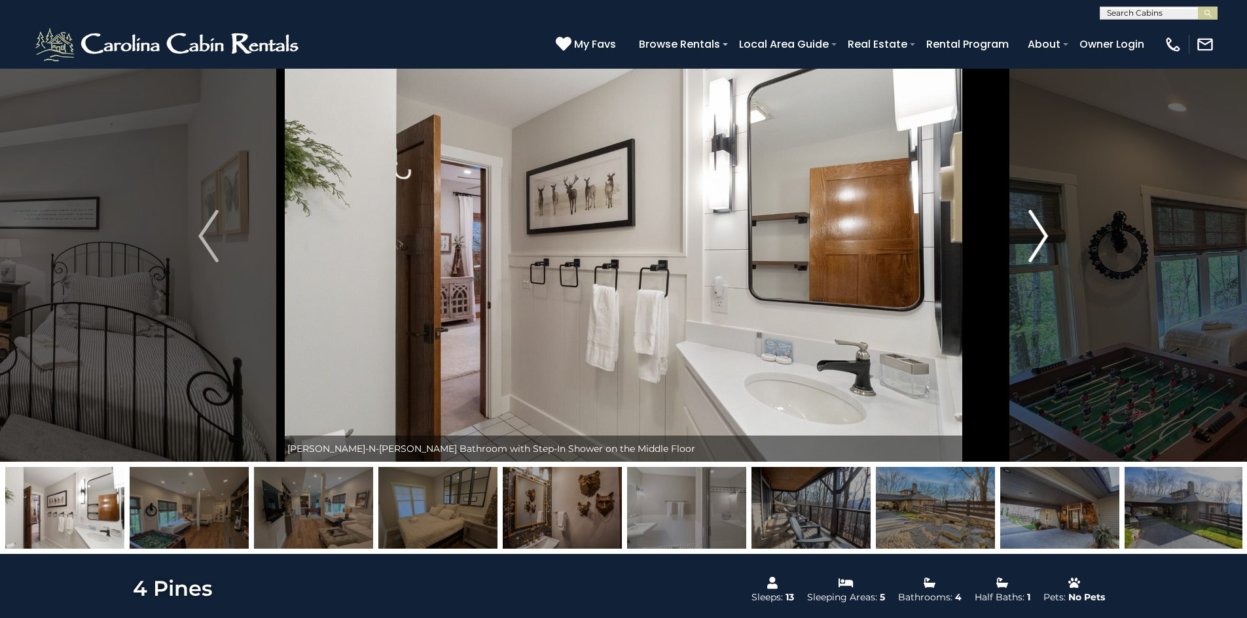
click at [1041, 233] on img "Next" at bounding box center [1038, 236] width 20 height 52
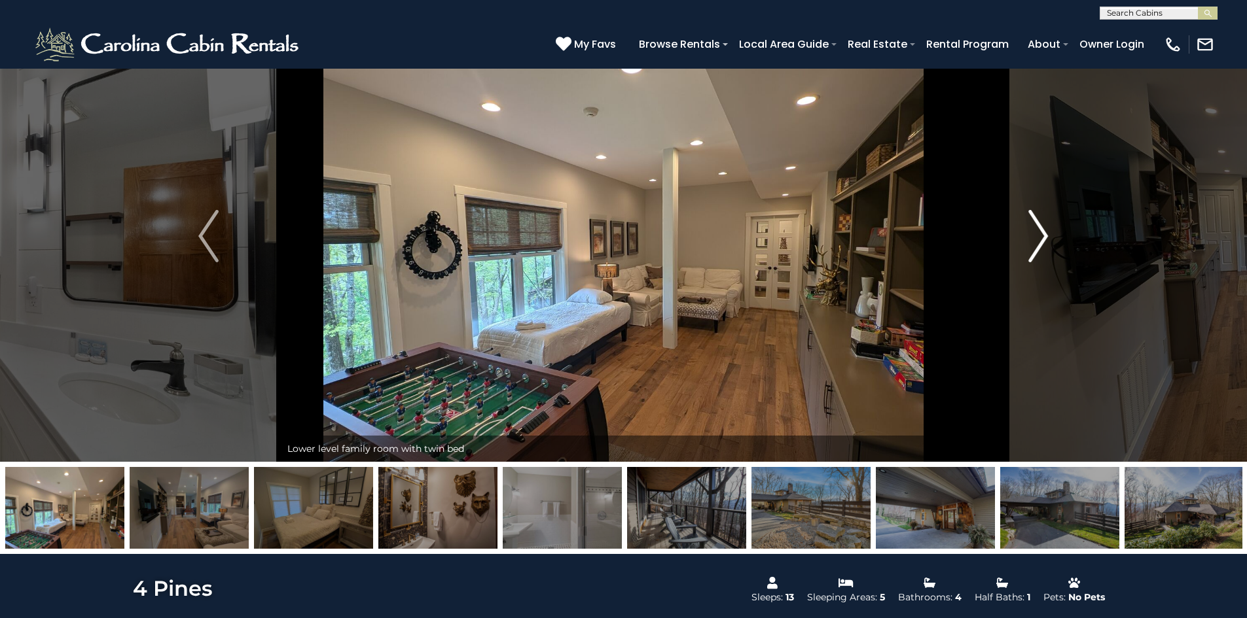
click at [1041, 233] on img "Next" at bounding box center [1038, 236] width 20 height 52
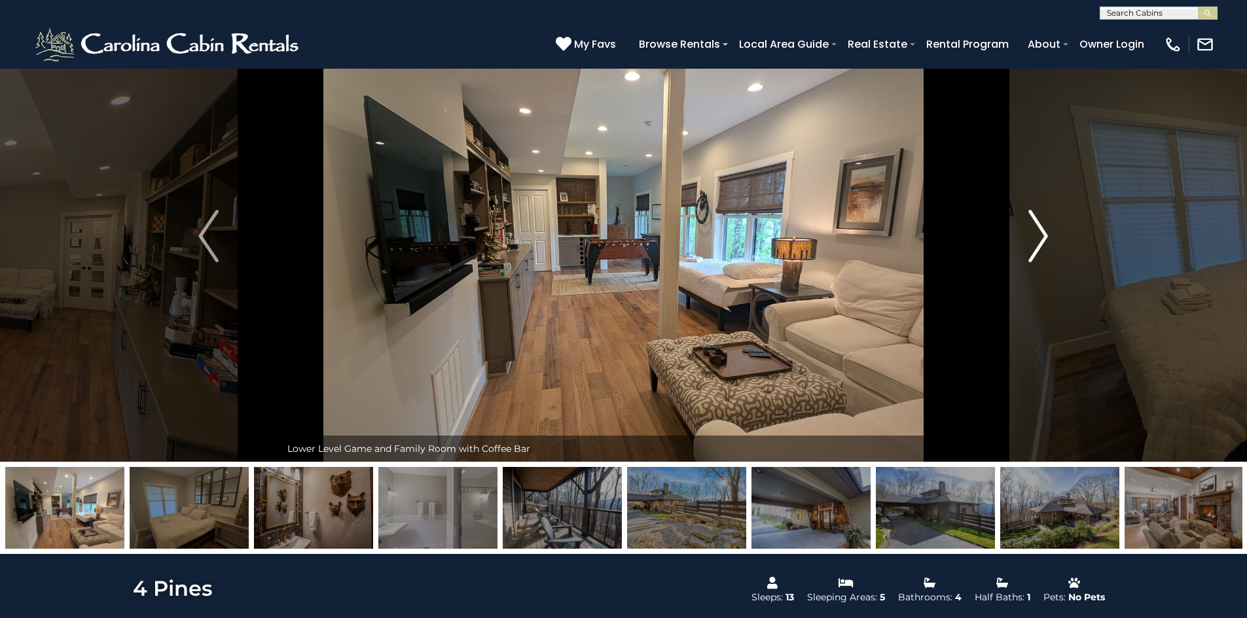
click at [1041, 233] on img "Next" at bounding box center [1038, 236] width 20 height 52
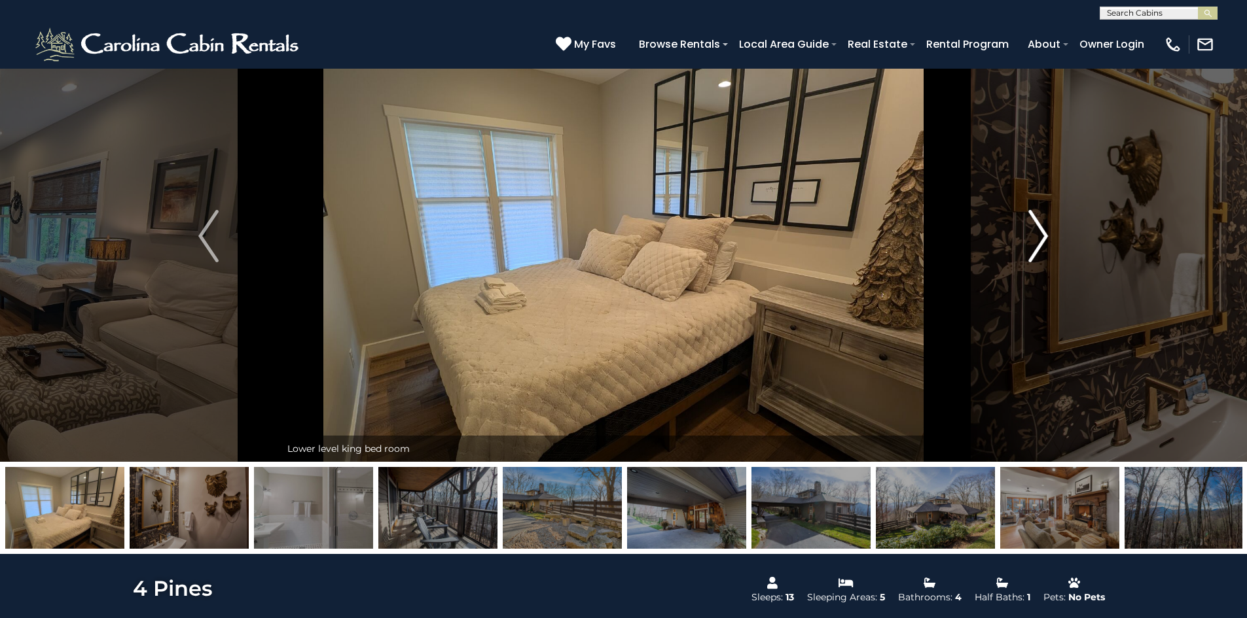
click at [1041, 233] on img "Next" at bounding box center [1038, 236] width 20 height 52
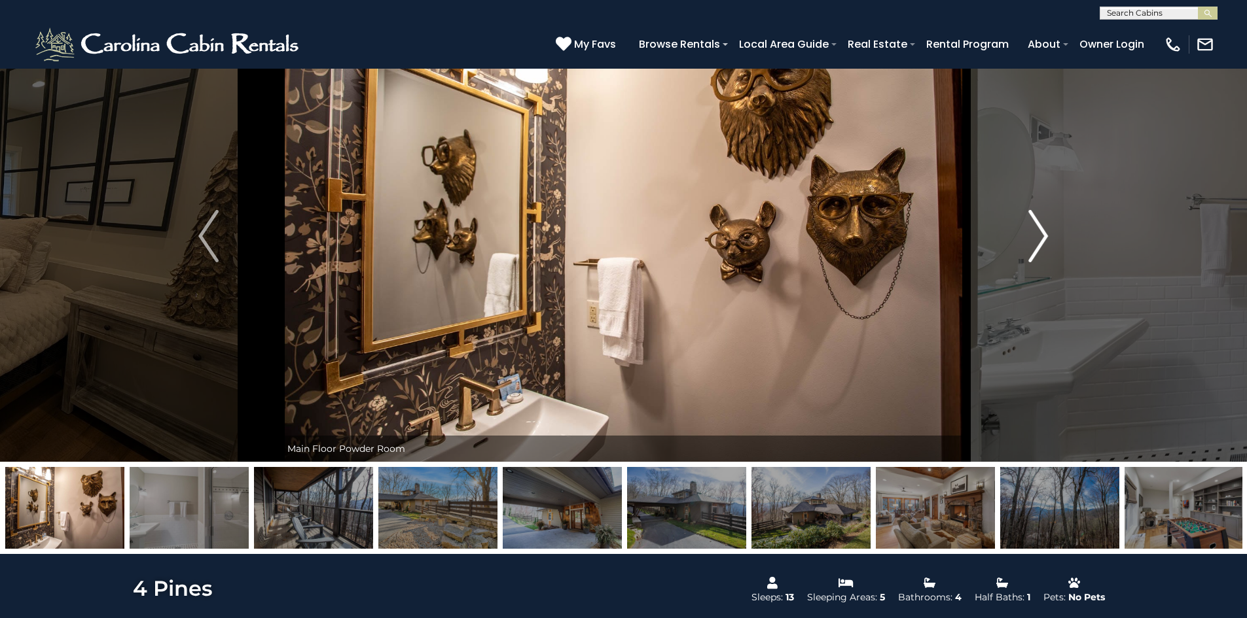
click at [1041, 233] on img "Next" at bounding box center [1038, 236] width 20 height 52
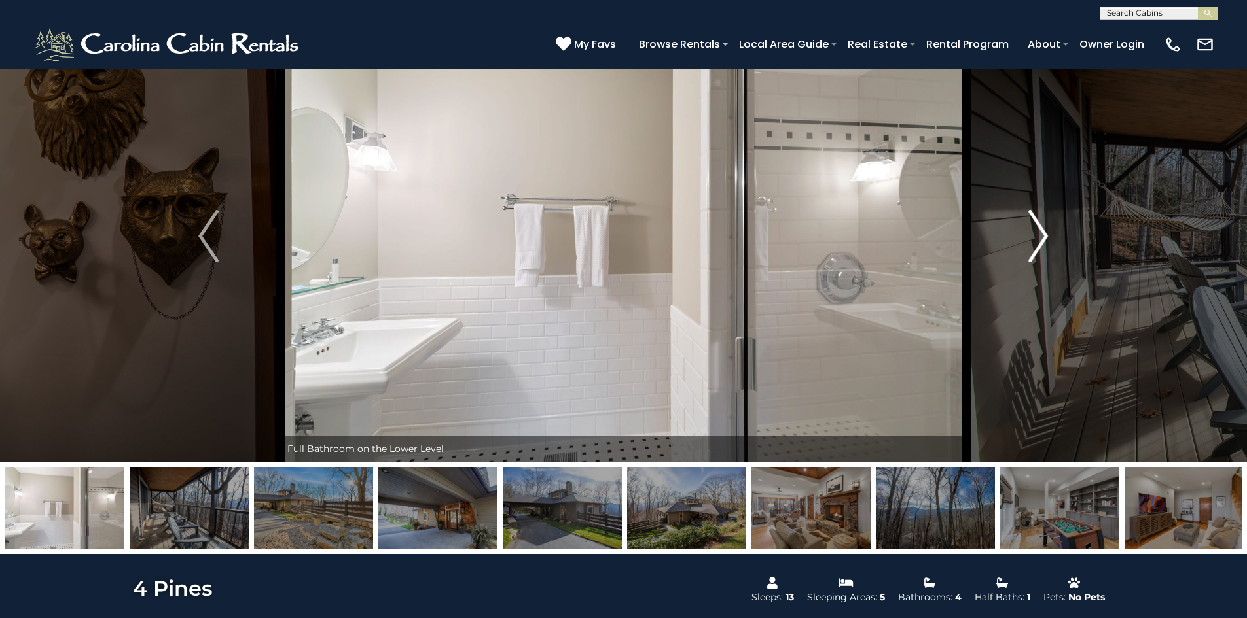
click at [1041, 233] on img "Next" at bounding box center [1038, 236] width 20 height 52
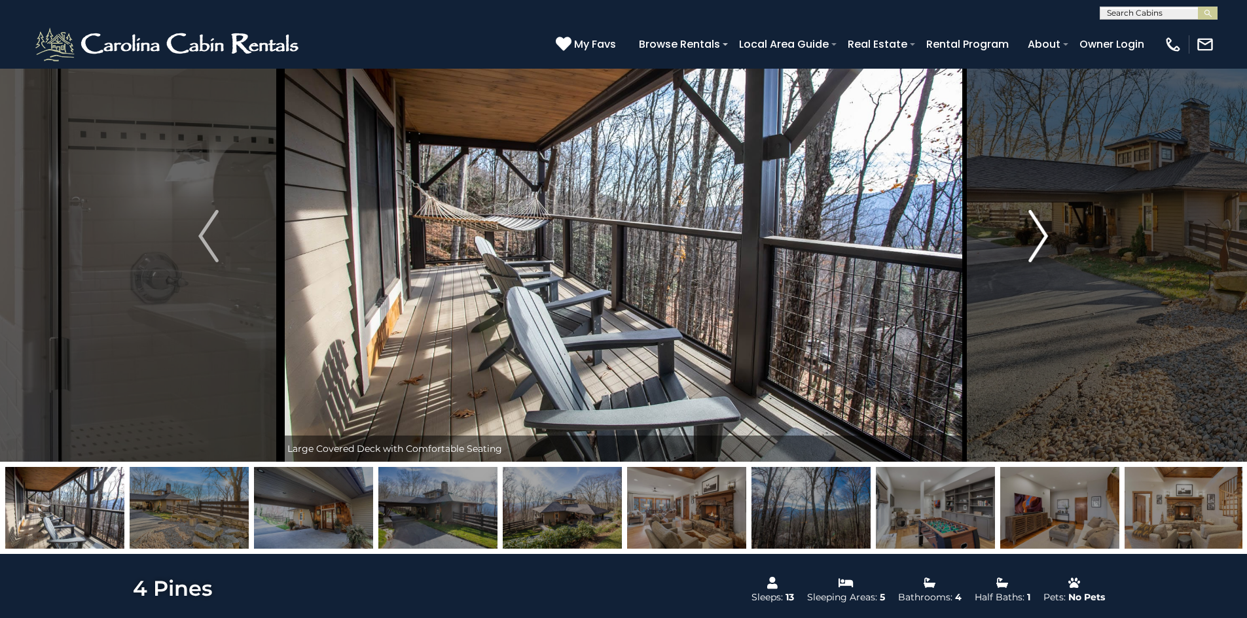
click at [1041, 233] on img "Next" at bounding box center [1038, 236] width 20 height 52
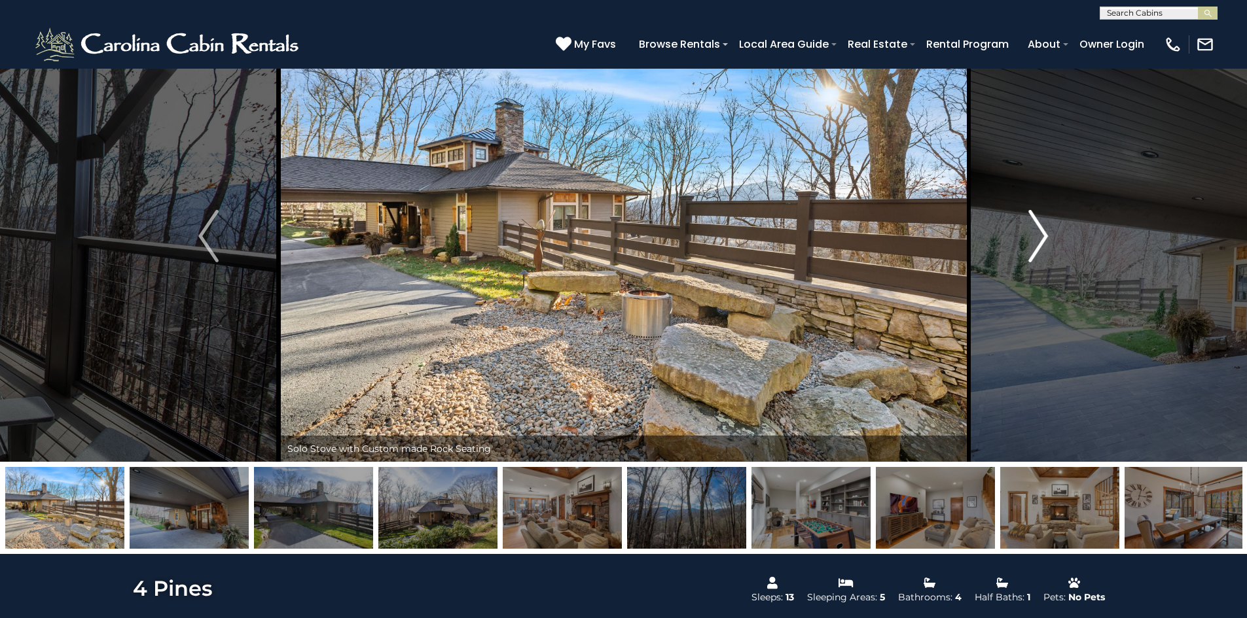
click at [1041, 233] on img "Next" at bounding box center [1038, 236] width 20 height 52
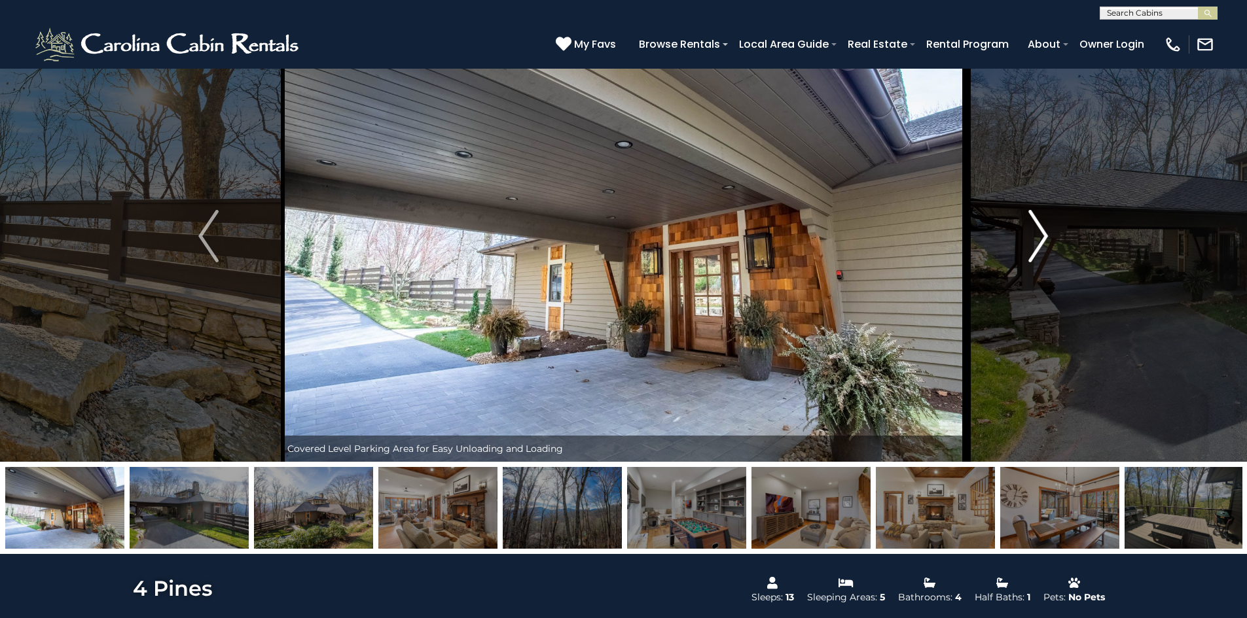
click at [1041, 233] on img "Next" at bounding box center [1038, 236] width 20 height 52
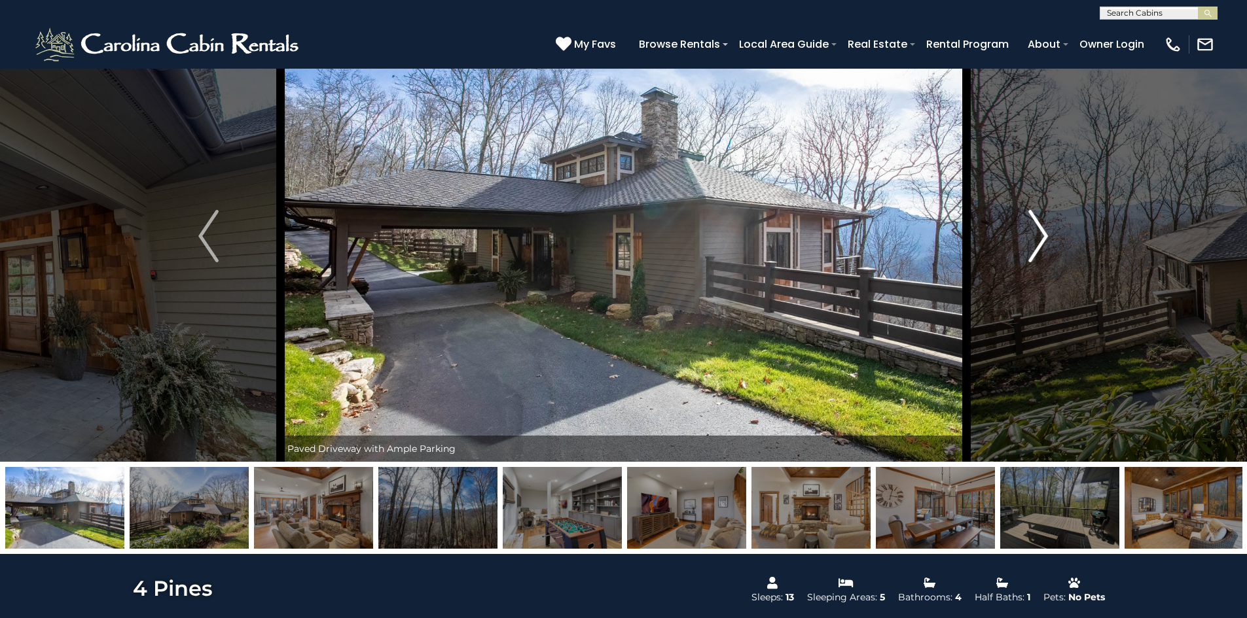
click at [1041, 233] on img "Next" at bounding box center [1038, 236] width 20 height 52
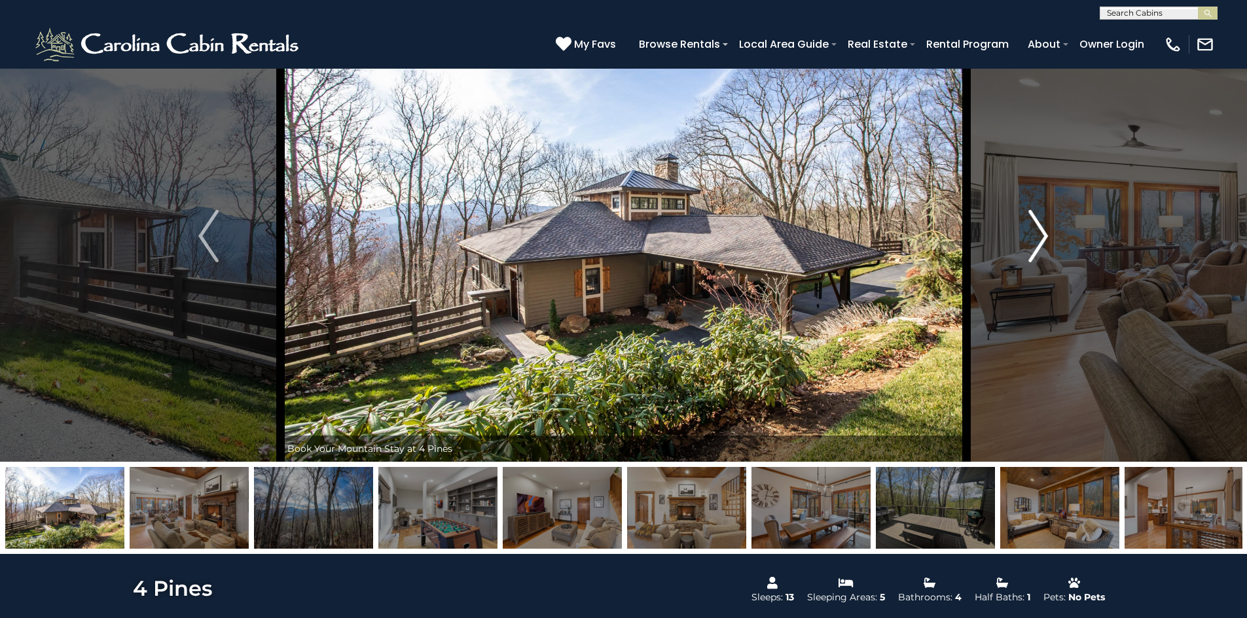
click at [1041, 233] on img "Next" at bounding box center [1038, 236] width 20 height 52
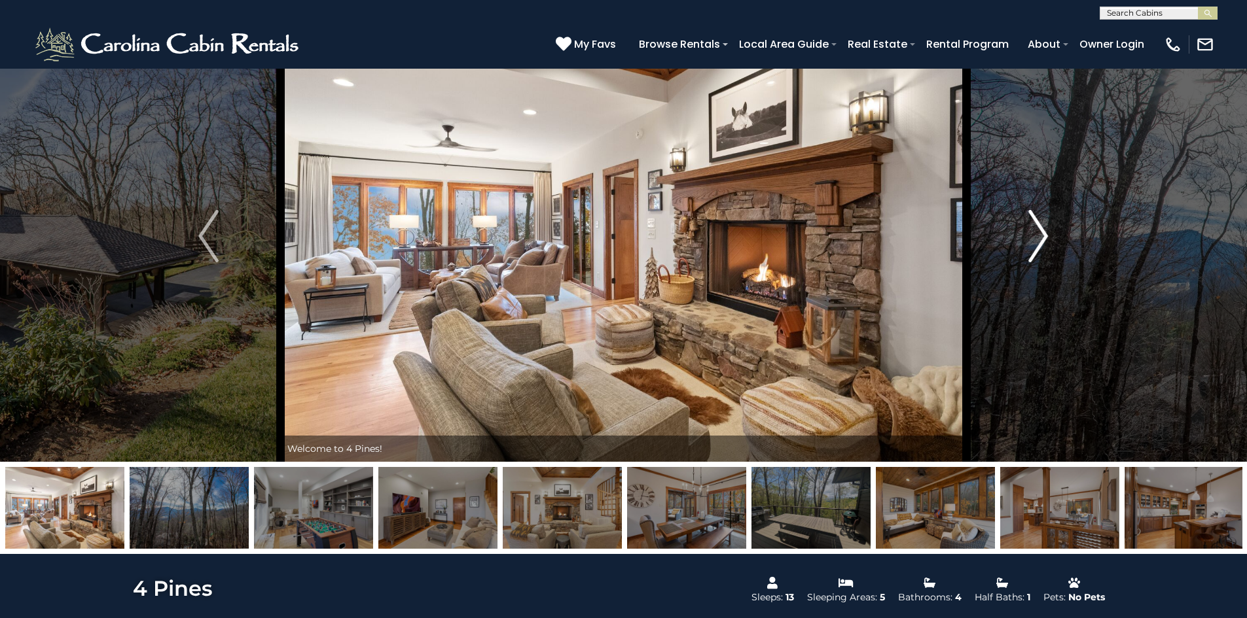
click at [1041, 233] on img "Next" at bounding box center [1038, 236] width 20 height 52
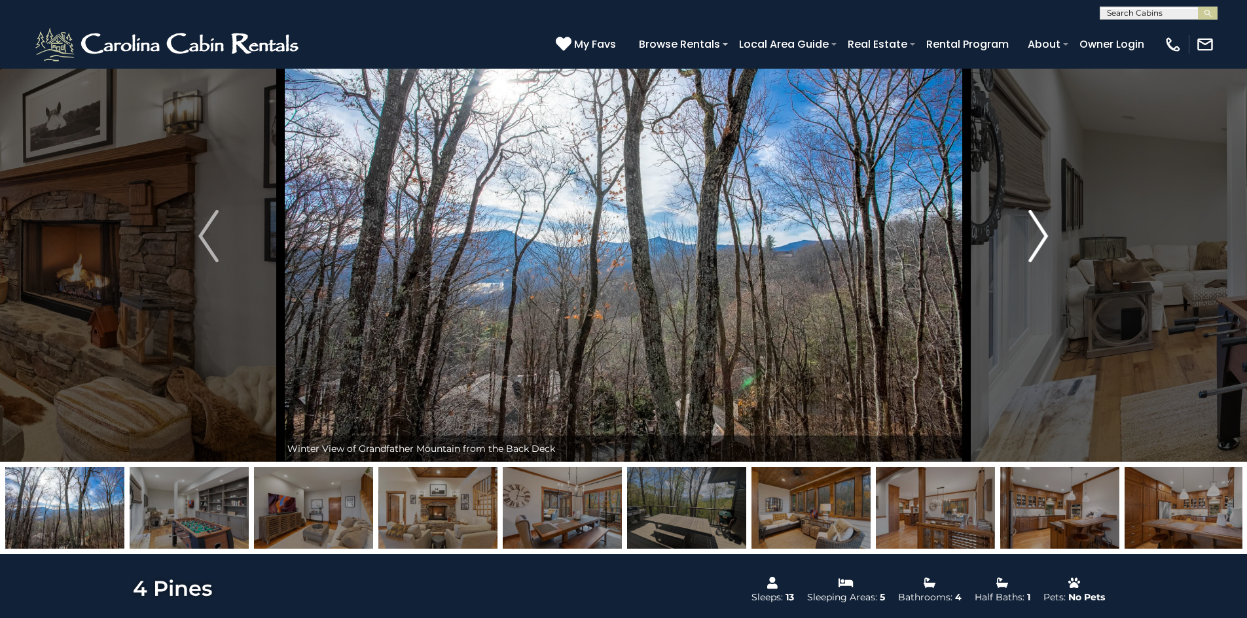
click at [1041, 233] on img "Next" at bounding box center [1038, 236] width 20 height 52
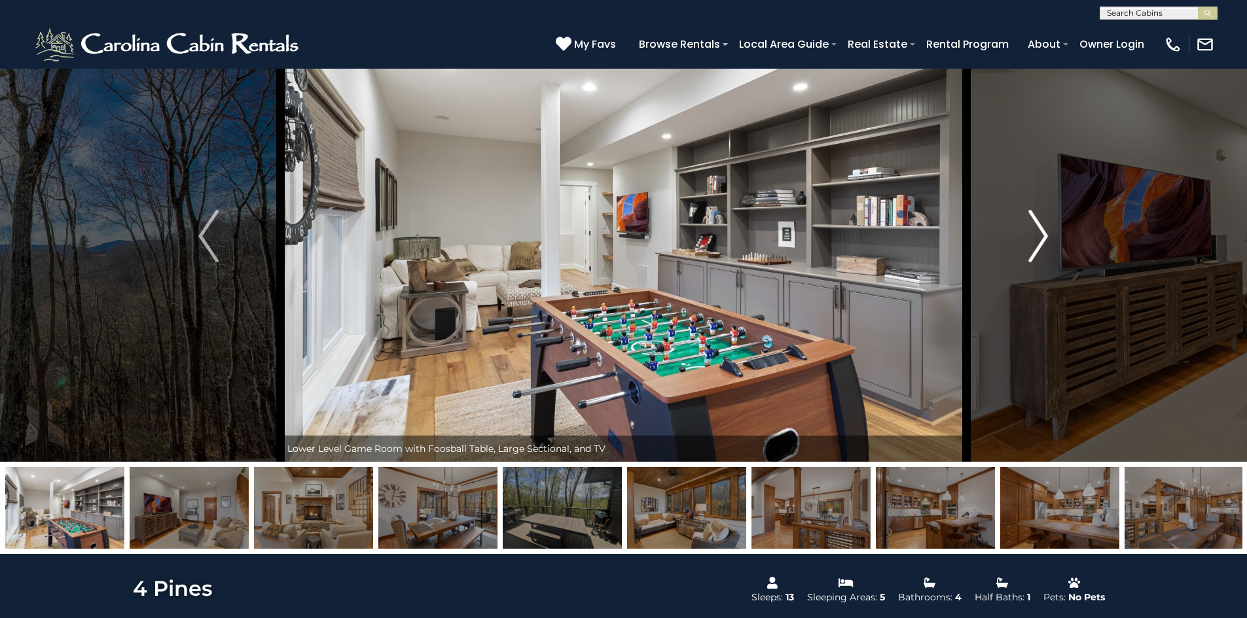
click at [1041, 233] on img "Next" at bounding box center [1038, 236] width 20 height 52
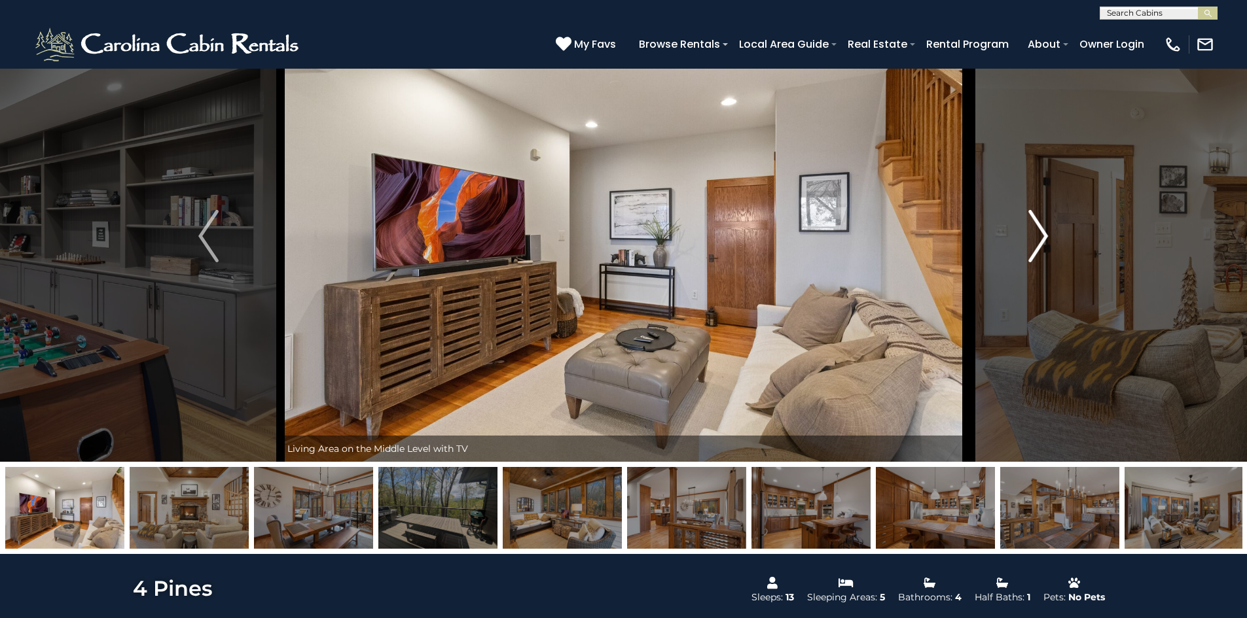
click at [1041, 233] on img "Next" at bounding box center [1038, 236] width 20 height 52
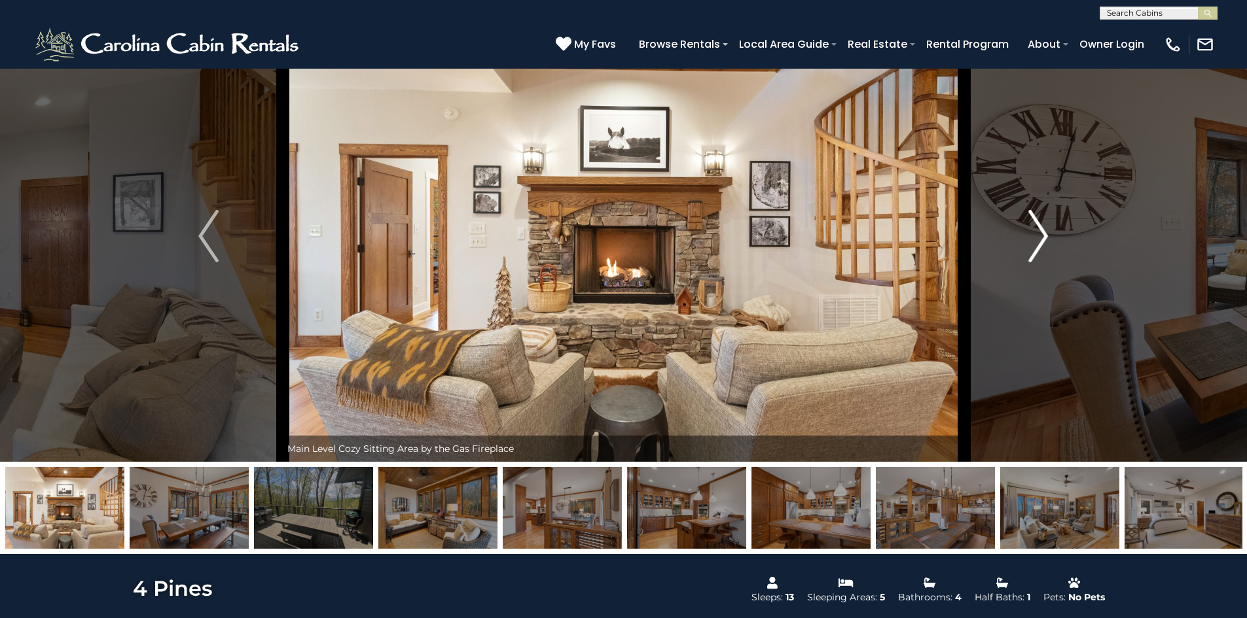
click at [1041, 233] on img "Next" at bounding box center [1038, 236] width 20 height 52
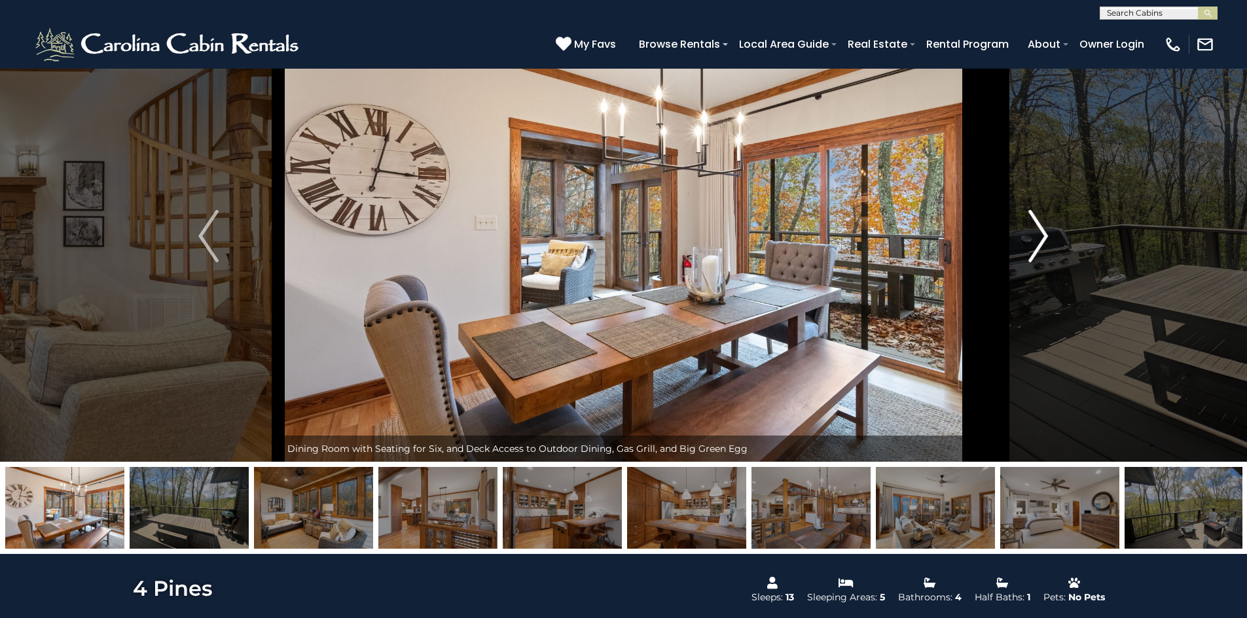
click at [1041, 233] on img "Next" at bounding box center [1038, 236] width 20 height 52
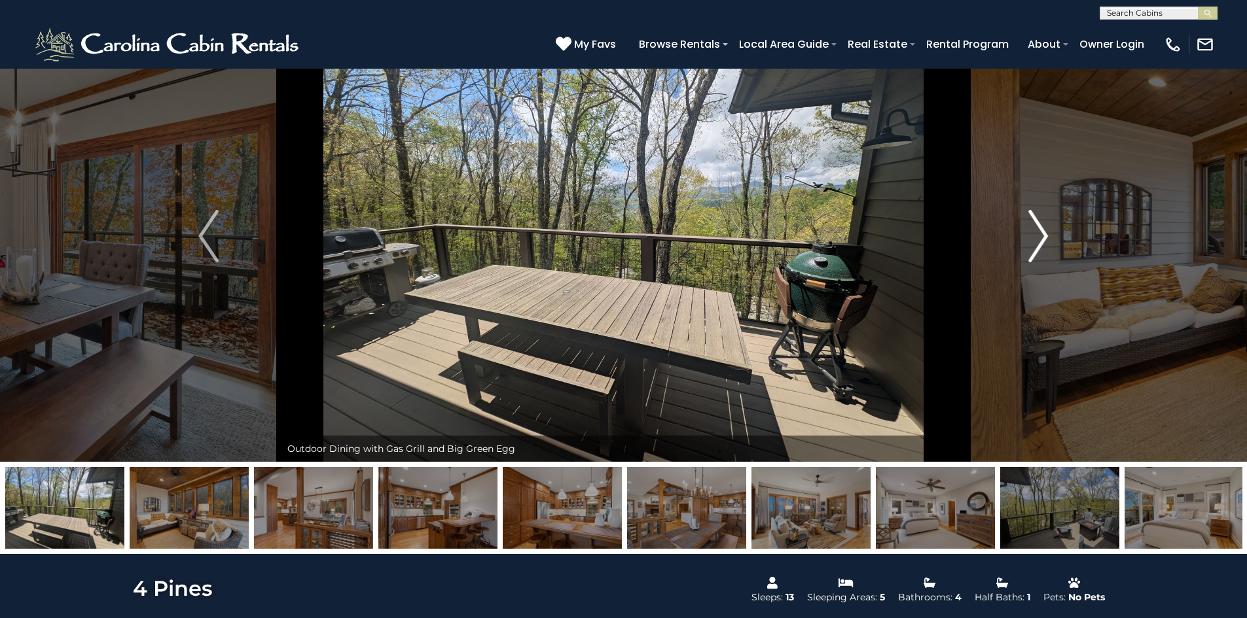
click at [1041, 233] on img "Next" at bounding box center [1038, 236] width 20 height 52
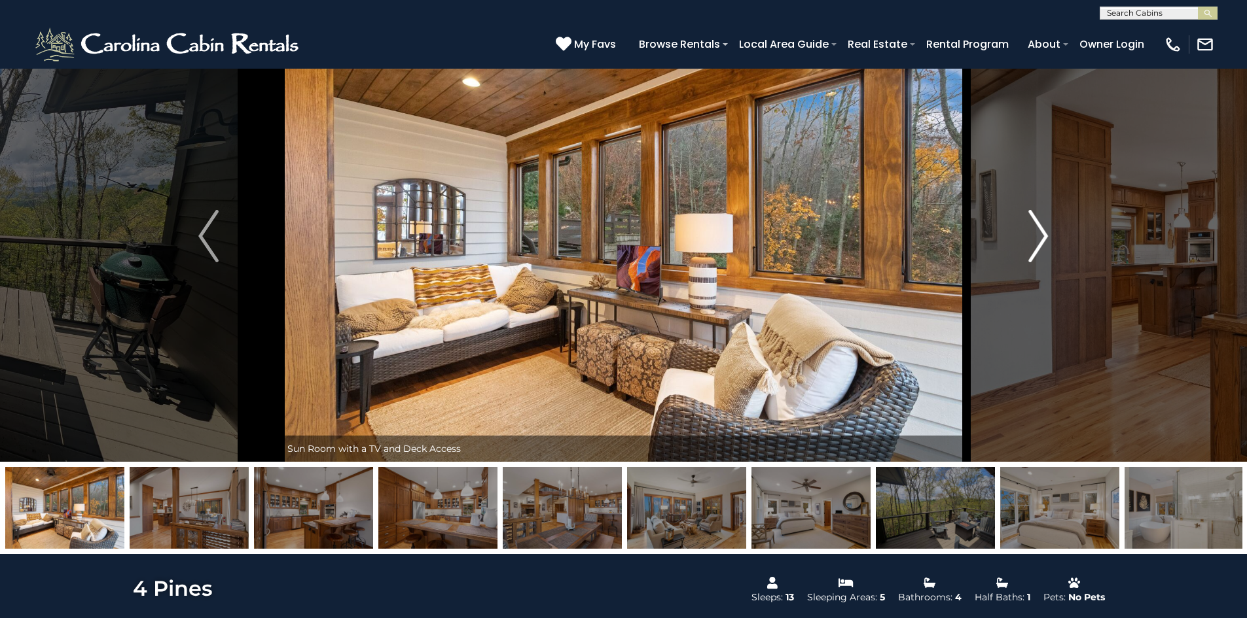
click at [1041, 233] on img "Next" at bounding box center [1038, 236] width 20 height 52
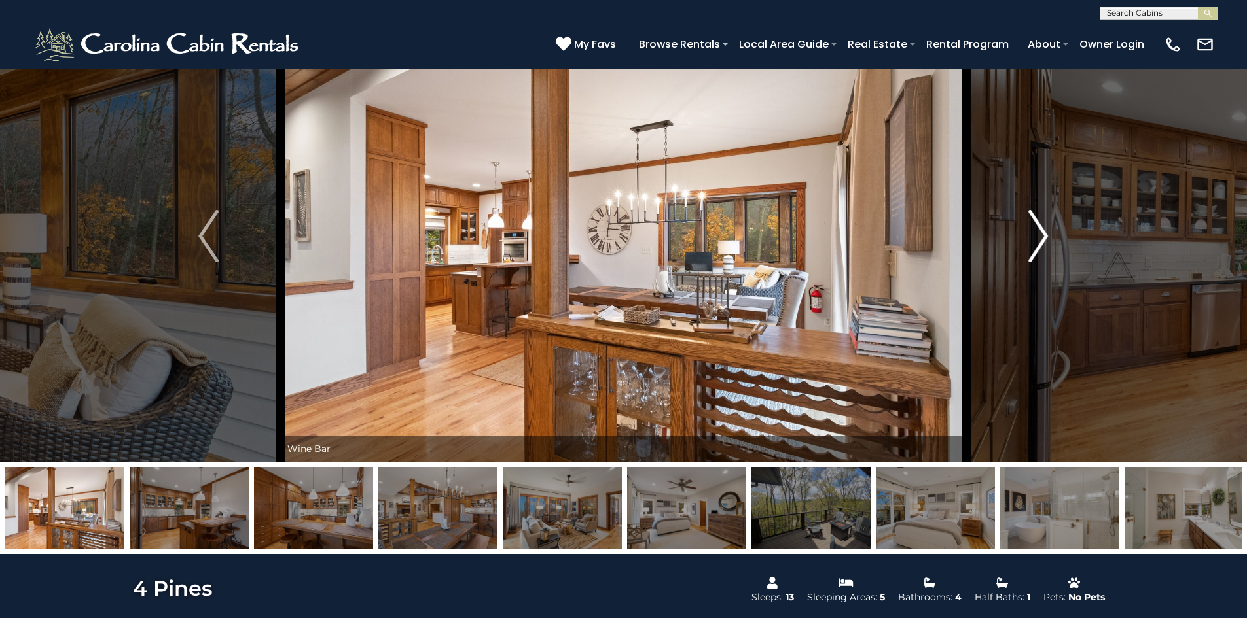
click at [1041, 233] on img "Next" at bounding box center [1038, 236] width 20 height 52
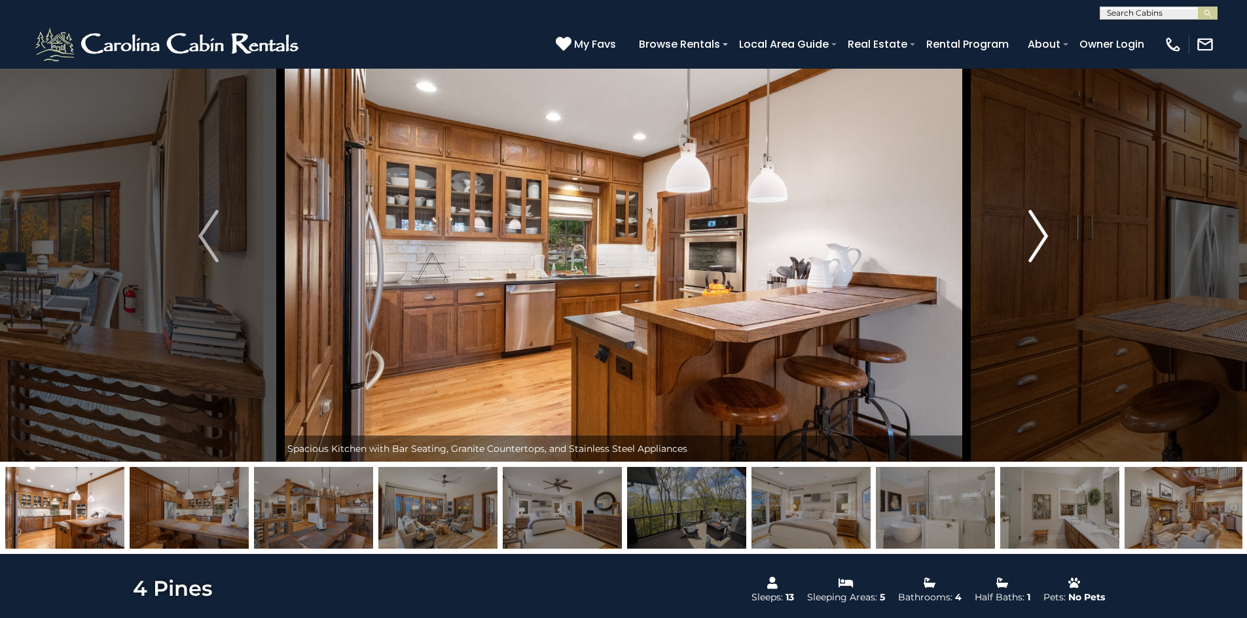
click at [1041, 233] on img "Next" at bounding box center [1038, 236] width 20 height 52
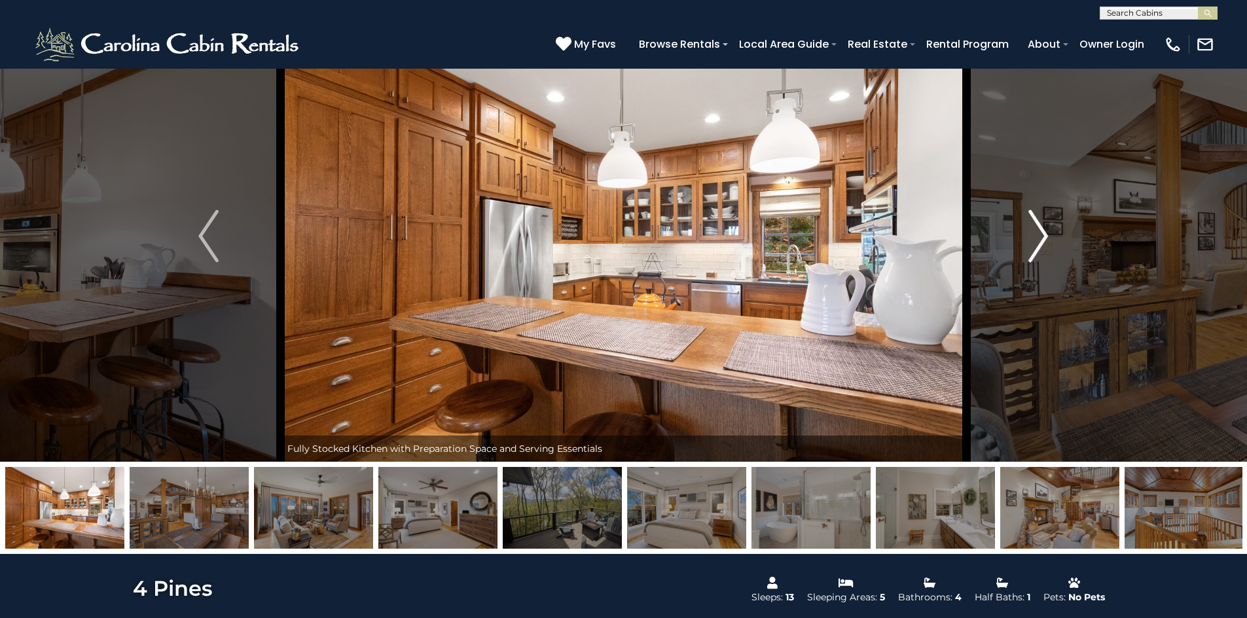
click at [1041, 233] on img "Next" at bounding box center [1038, 236] width 20 height 52
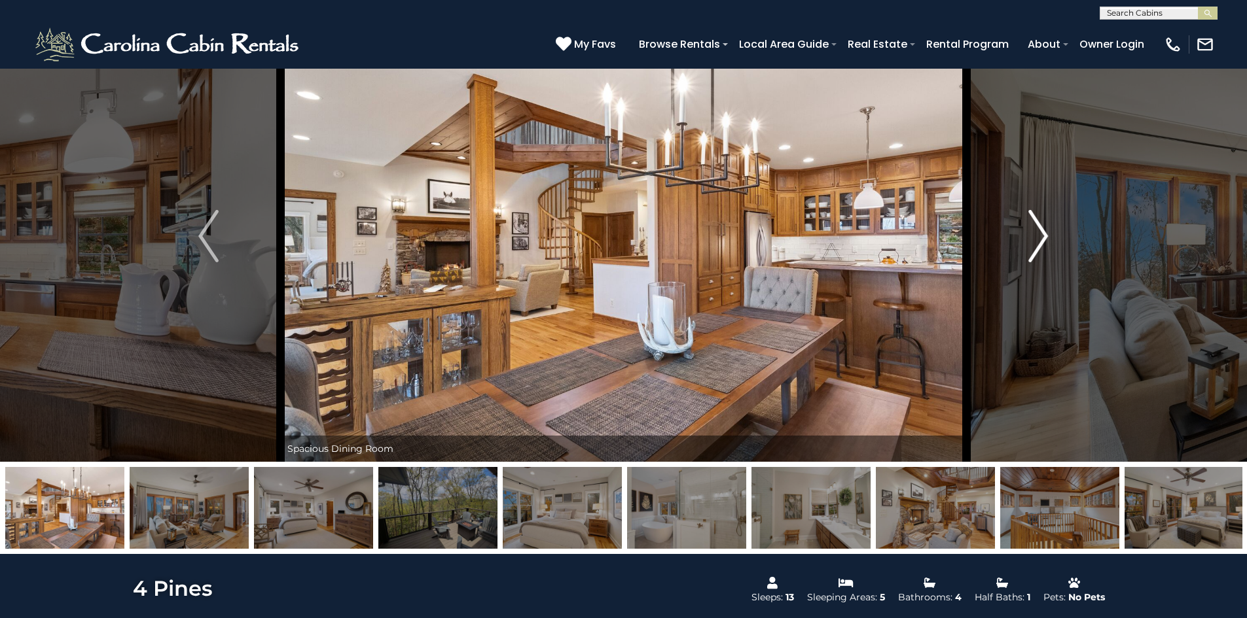
click at [1046, 238] on img "Next" at bounding box center [1038, 236] width 20 height 52
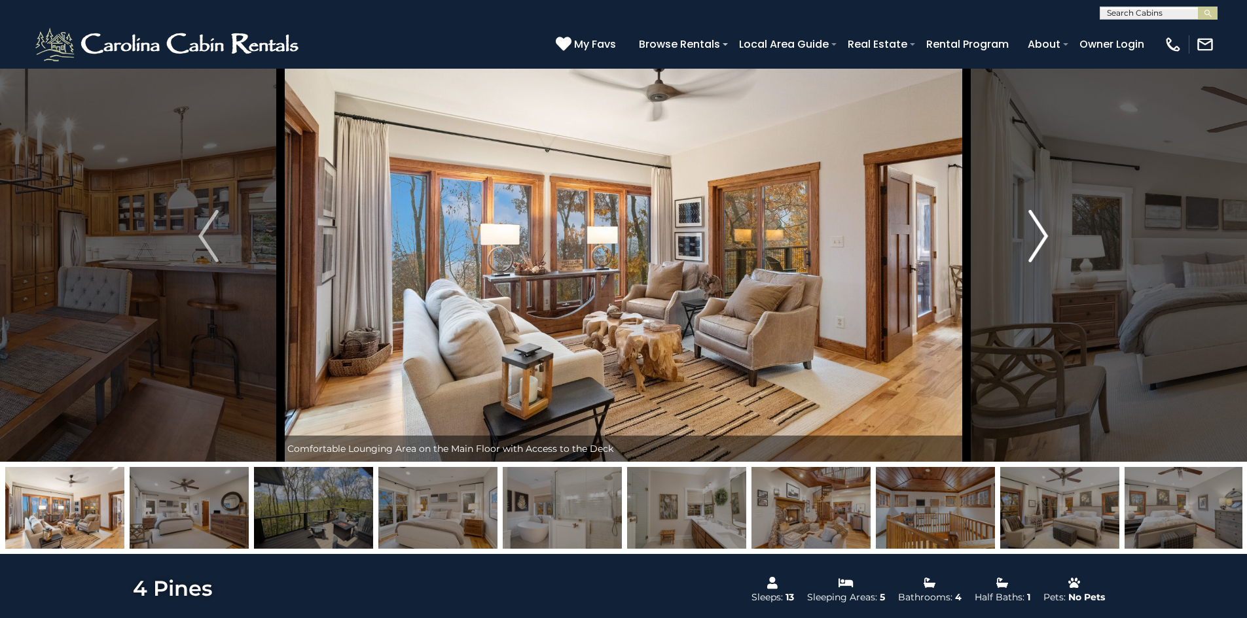
click at [1046, 239] on img "Next" at bounding box center [1038, 236] width 20 height 52
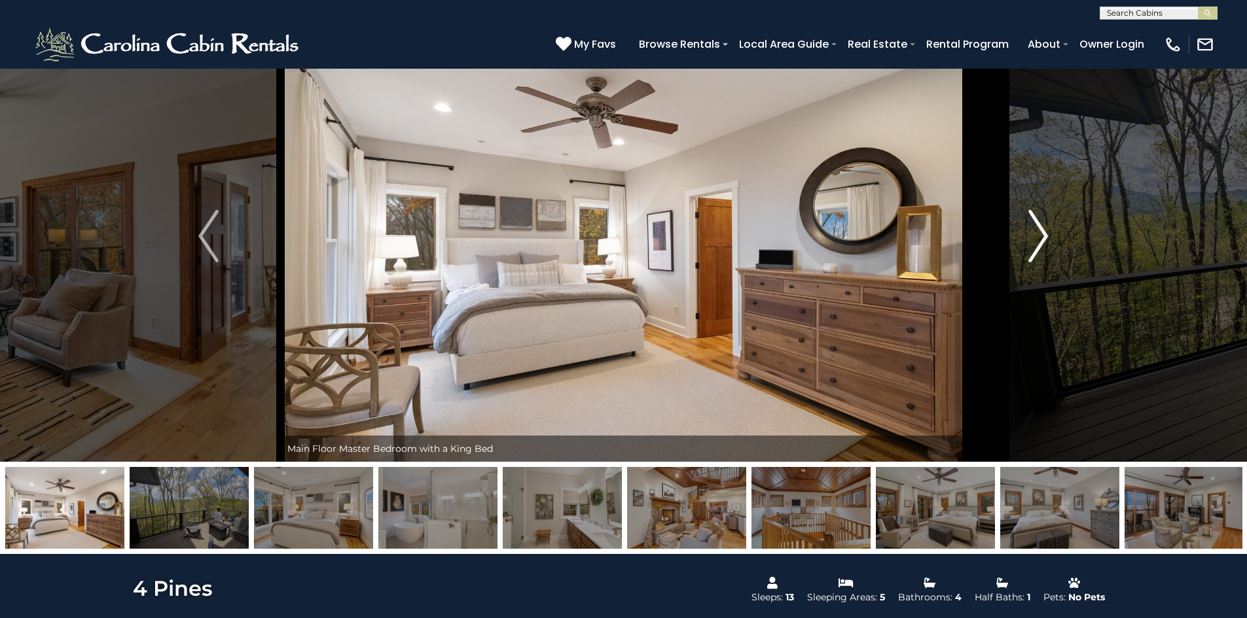
click at [1041, 234] on img "Next" at bounding box center [1038, 236] width 20 height 52
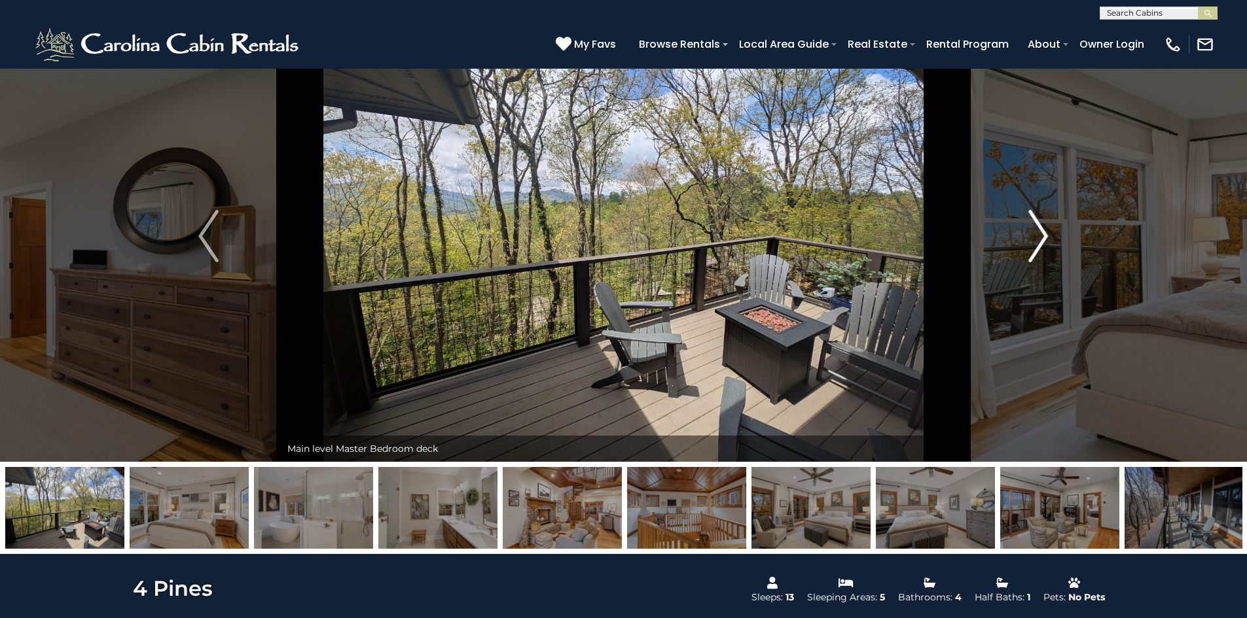
click at [1040, 232] on img "Next" at bounding box center [1038, 236] width 20 height 52
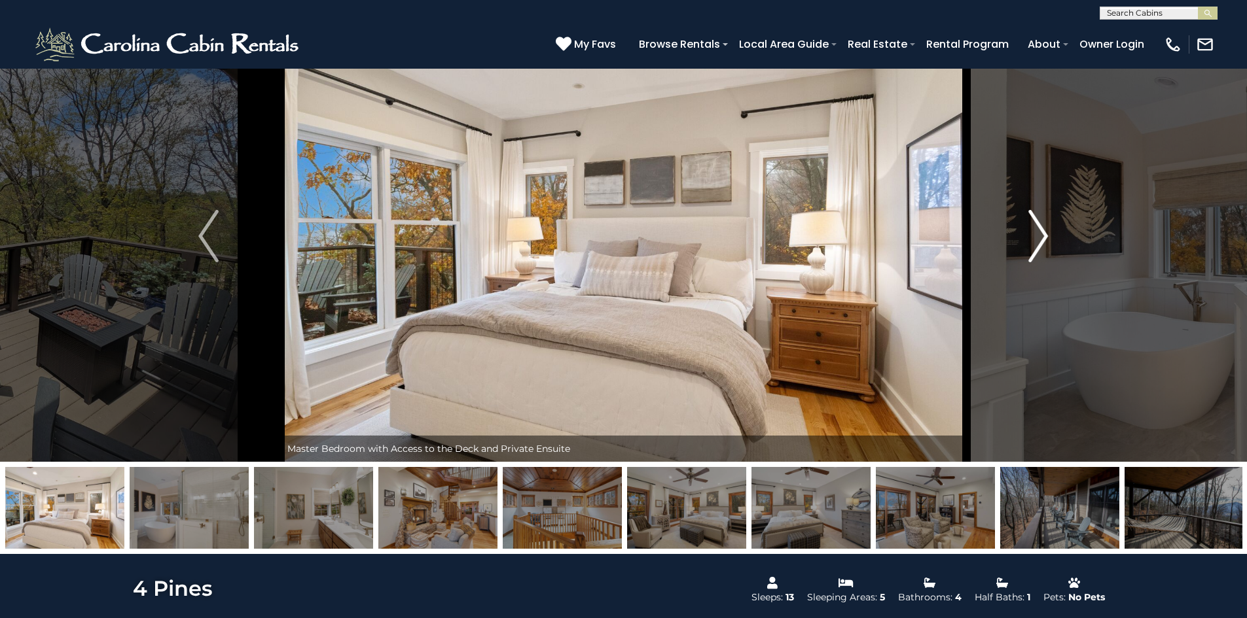
click at [1040, 232] on img "Next" at bounding box center [1038, 236] width 20 height 52
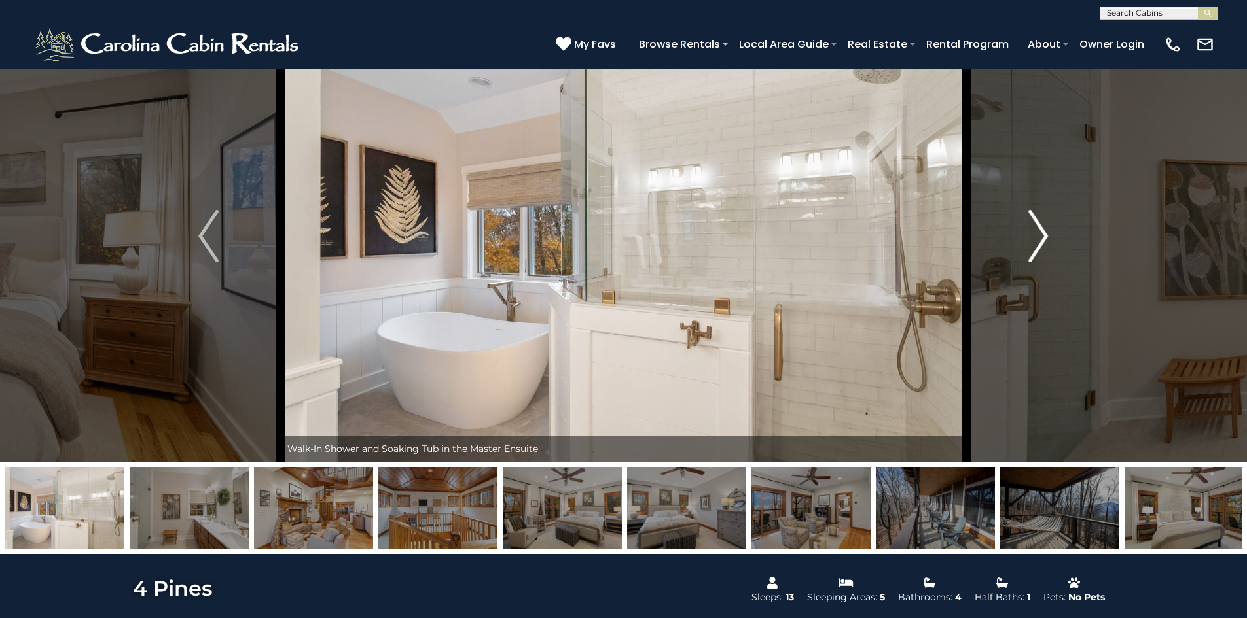
click at [1039, 232] on img "Next" at bounding box center [1038, 236] width 20 height 52
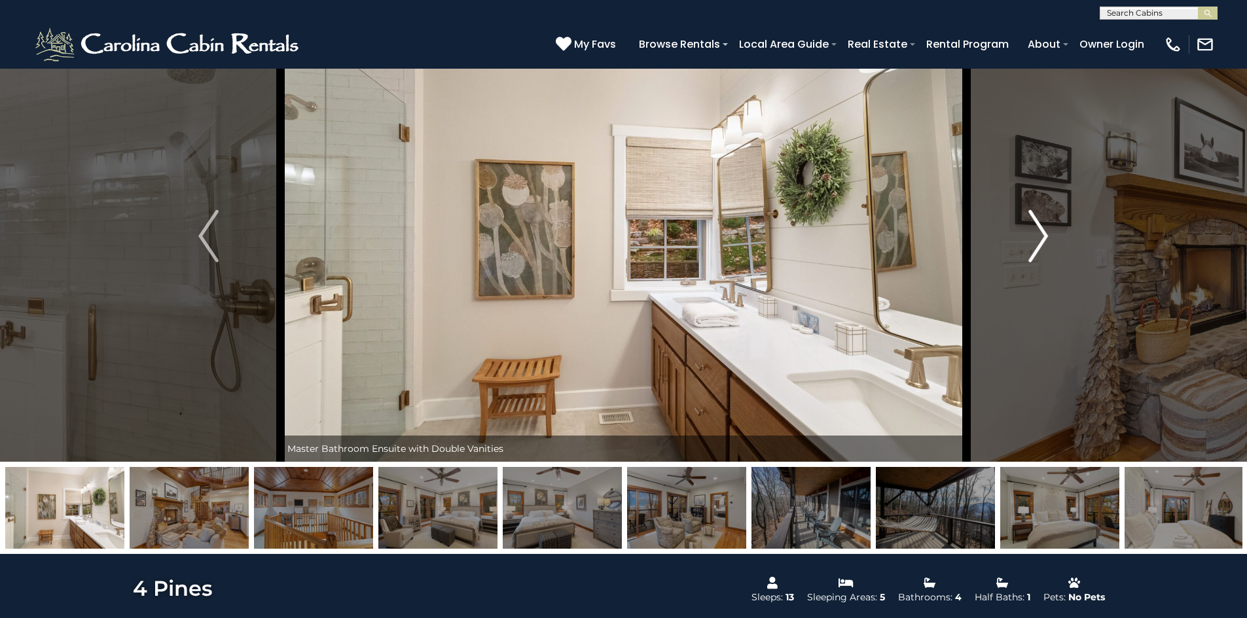
click at [1039, 231] on img "Next" at bounding box center [1038, 236] width 20 height 52
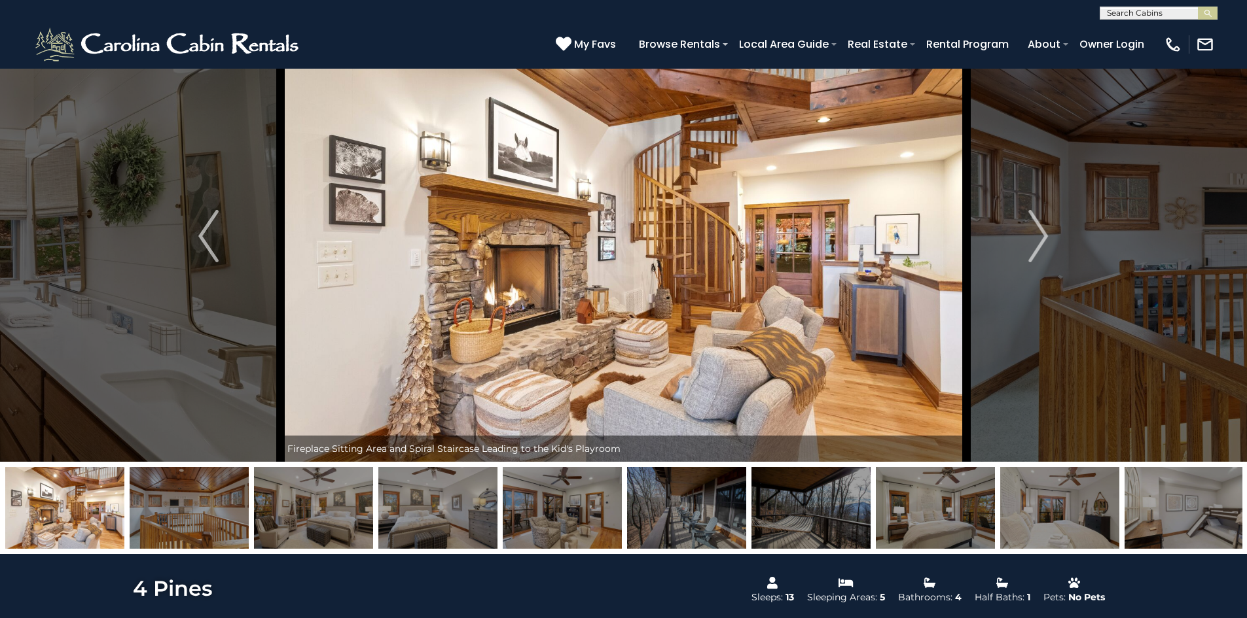
click at [304, 516] on img at bounding box center [313, 508] width 119 height 82
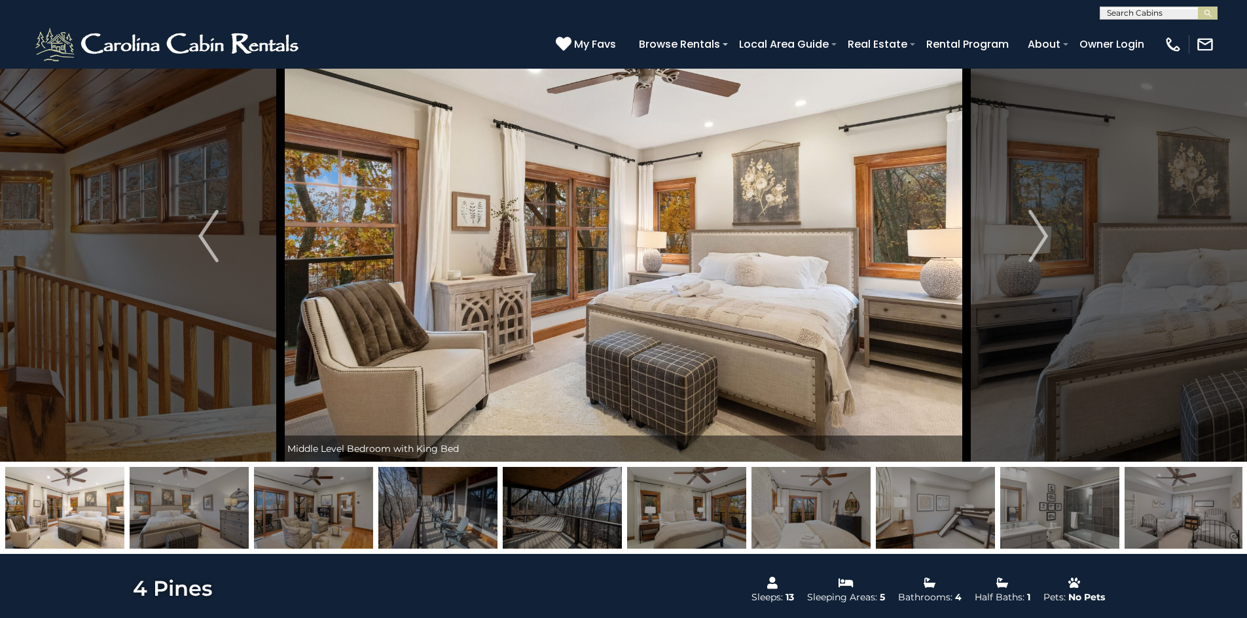
click at [671, 508] on img at bounding box center [686, 508] width 119 height 82
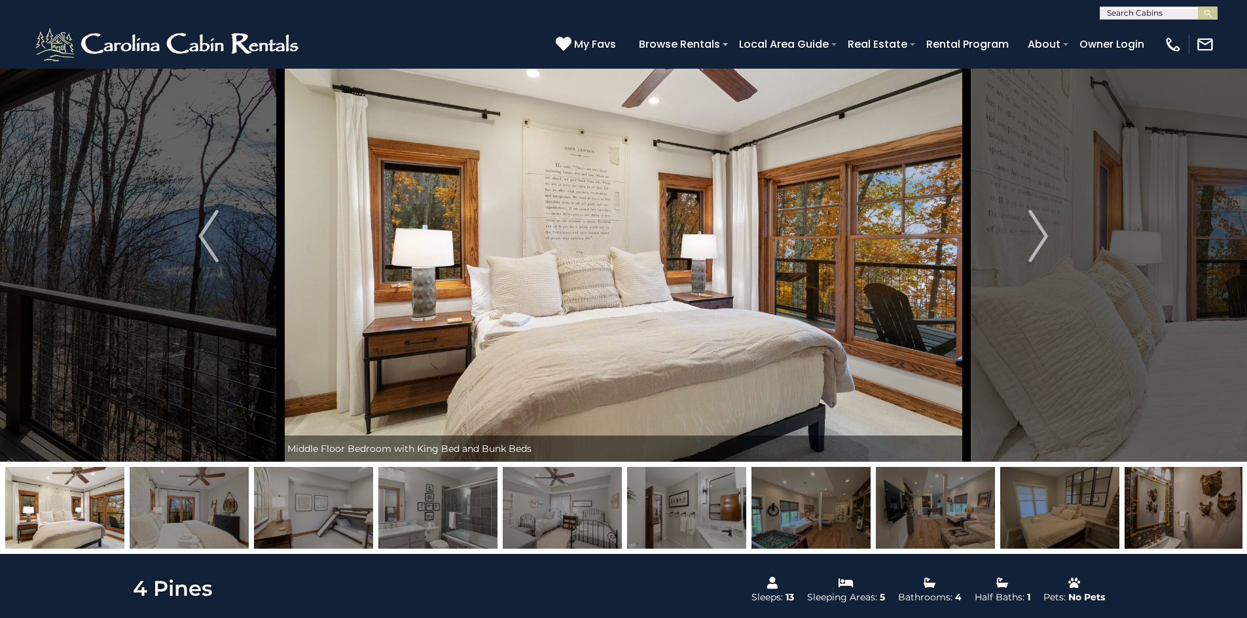
click at [603, 518] on img at bounding box center [562, 508] width 119 height 82
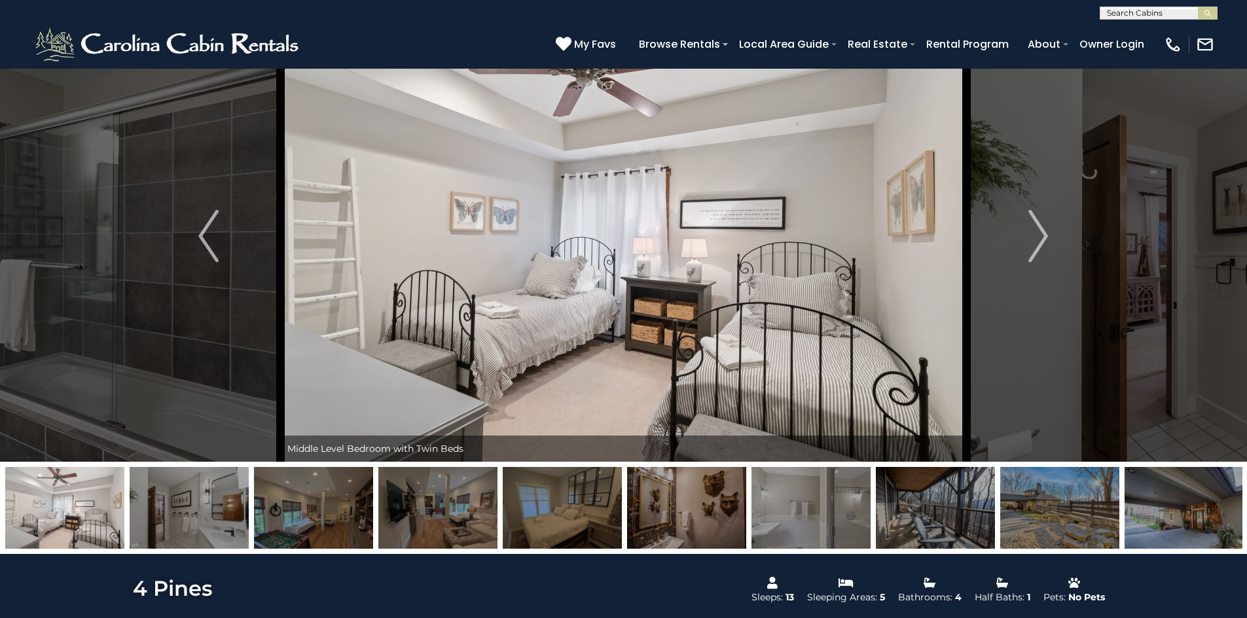
click at [600, 522] on img at bounding box center [562, 508] width 119 height 82
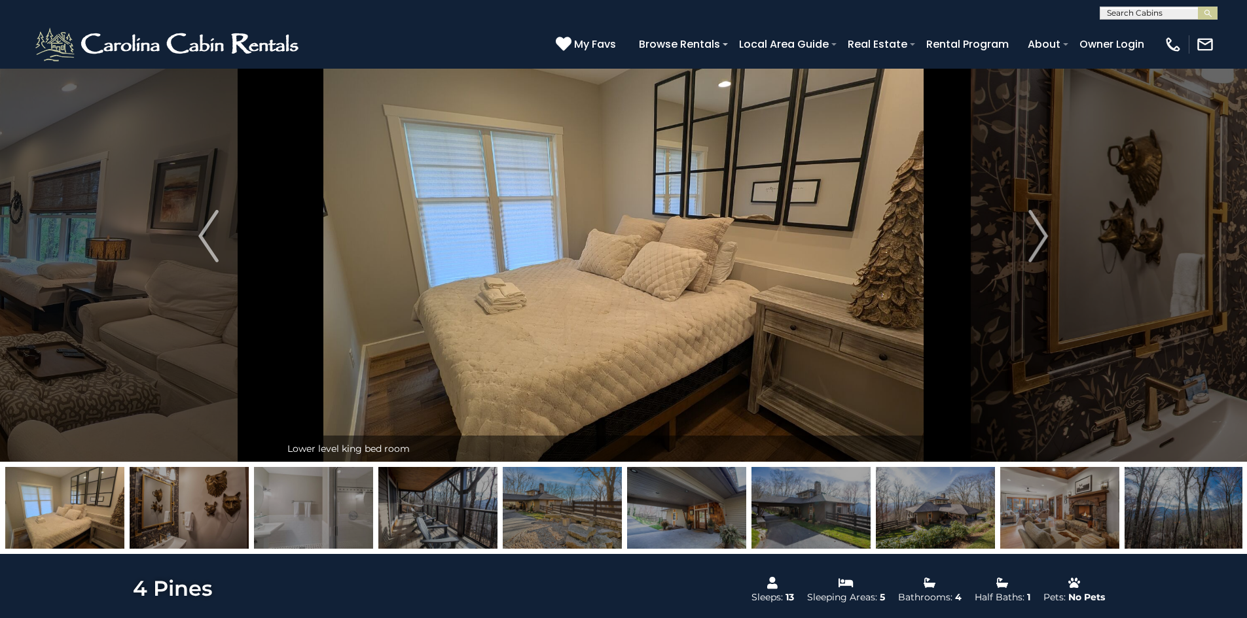
click at [664, 512] on img at bounding box center [686, 508] width 119 height 82
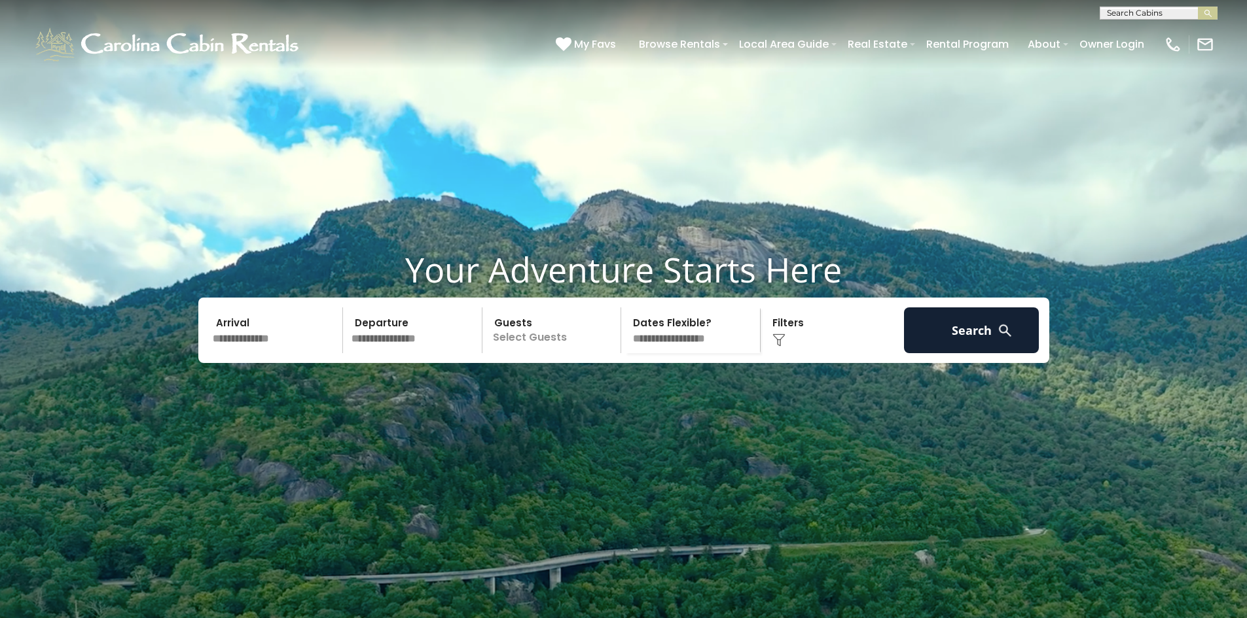
click at [1135, 11] on input "text" at bounding box center [1157, 15] width 115 height 13
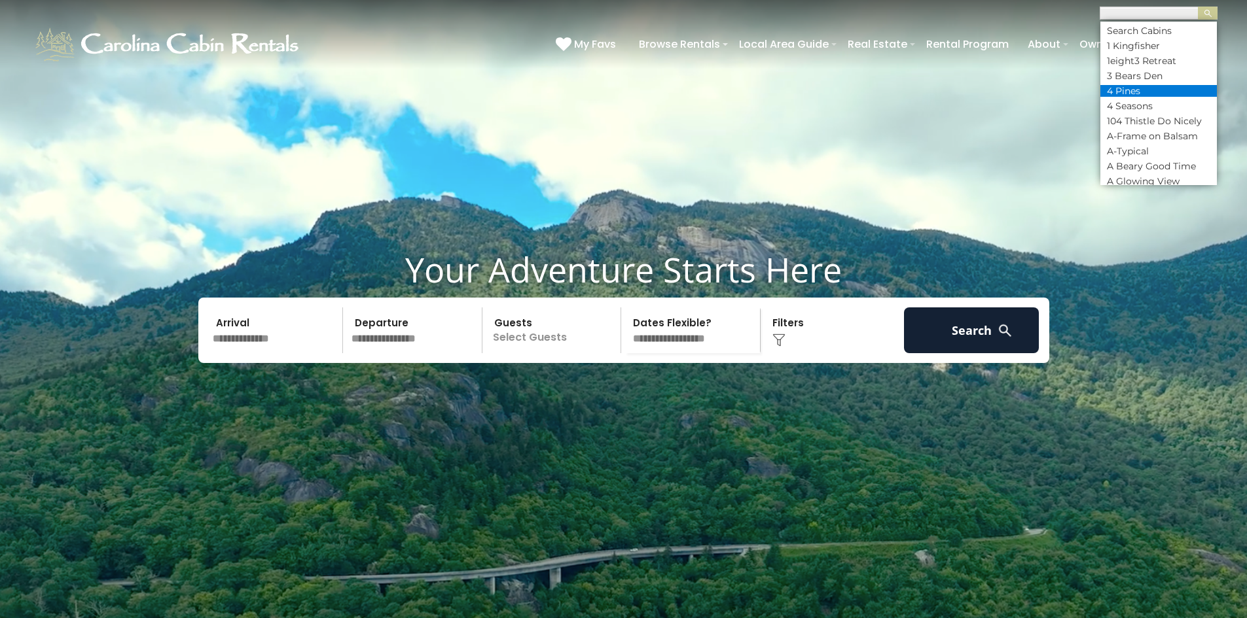
click at [1130, 89] on li "4 Pines" at bounding box center [1158, 91] width 116 height 12
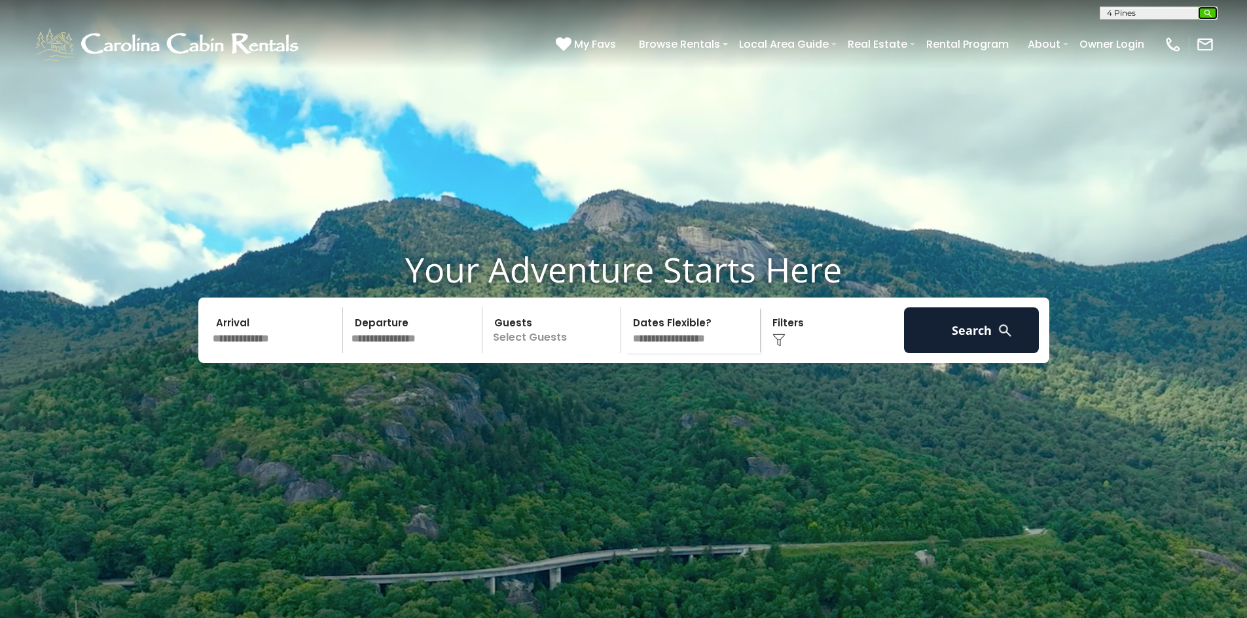
click at [1208, 14] on img "submit" at bounding box center [1208, 14] width 10 height 10
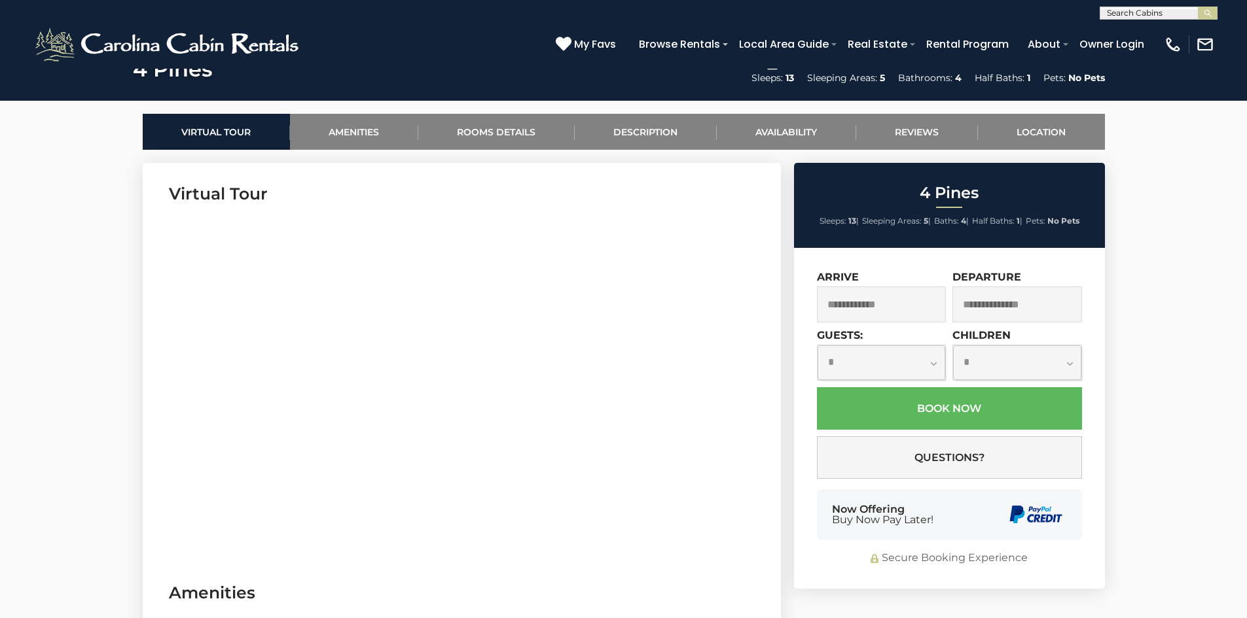
scroll to position [589, 0]
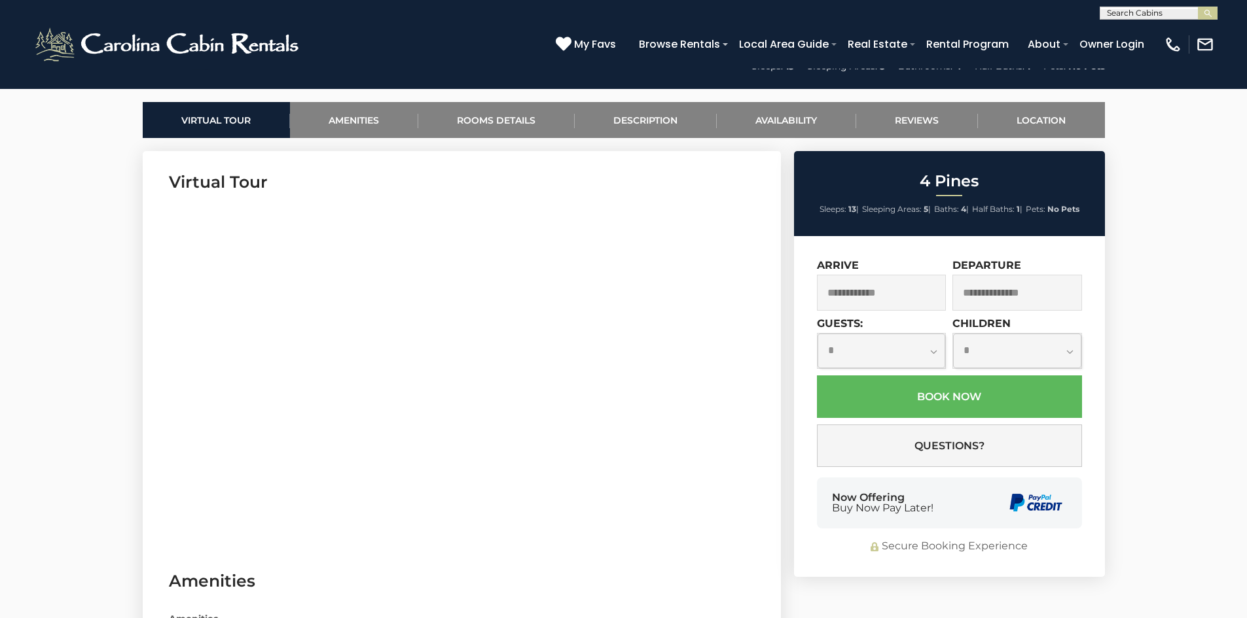
click at [159, 442] on section "Virtual Tour" at bounding box center [462, 350] width 638 height 399
click at [490, 122] on link "Rooms Details" at bounding box center [496, 120] width 156 height 36
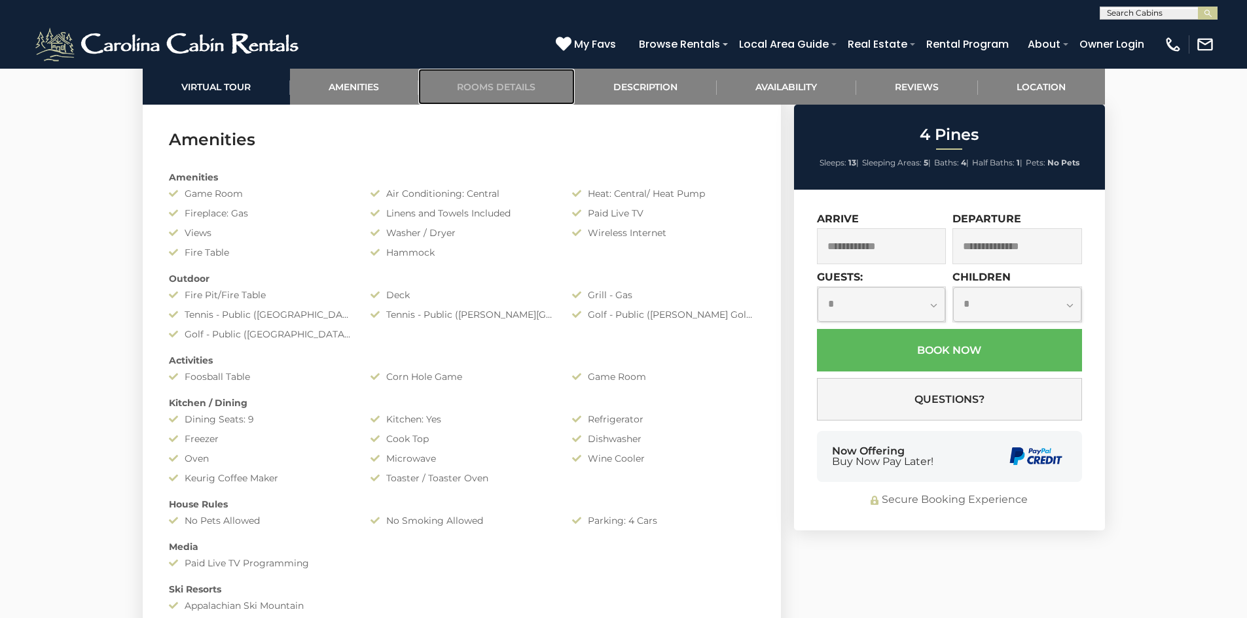
scroll to position [704, 0]
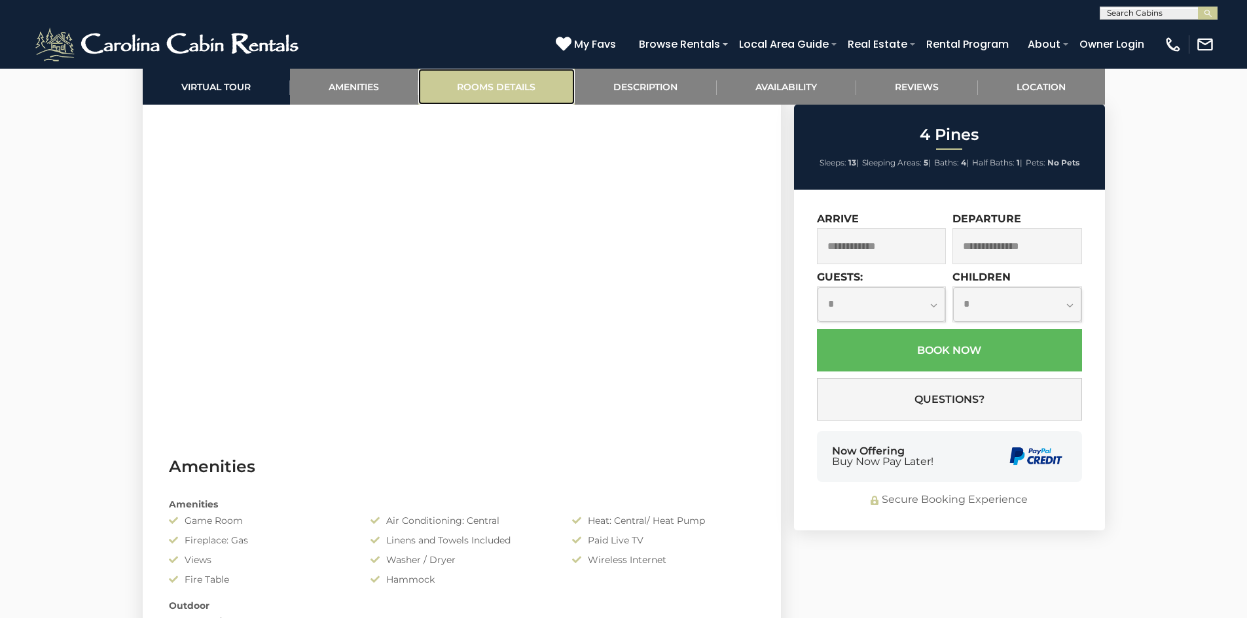
click at [514, 85] on link "Rooms Details" at bounding box center [496, 87] width 156 height 36
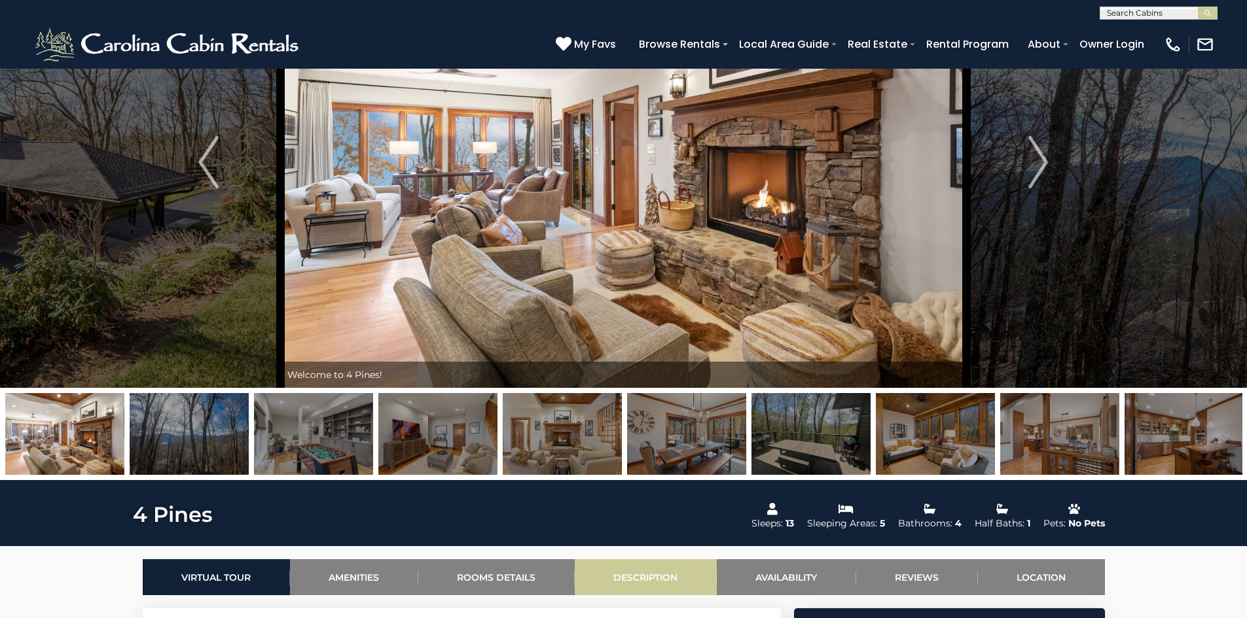
scroll to position [115, 0]
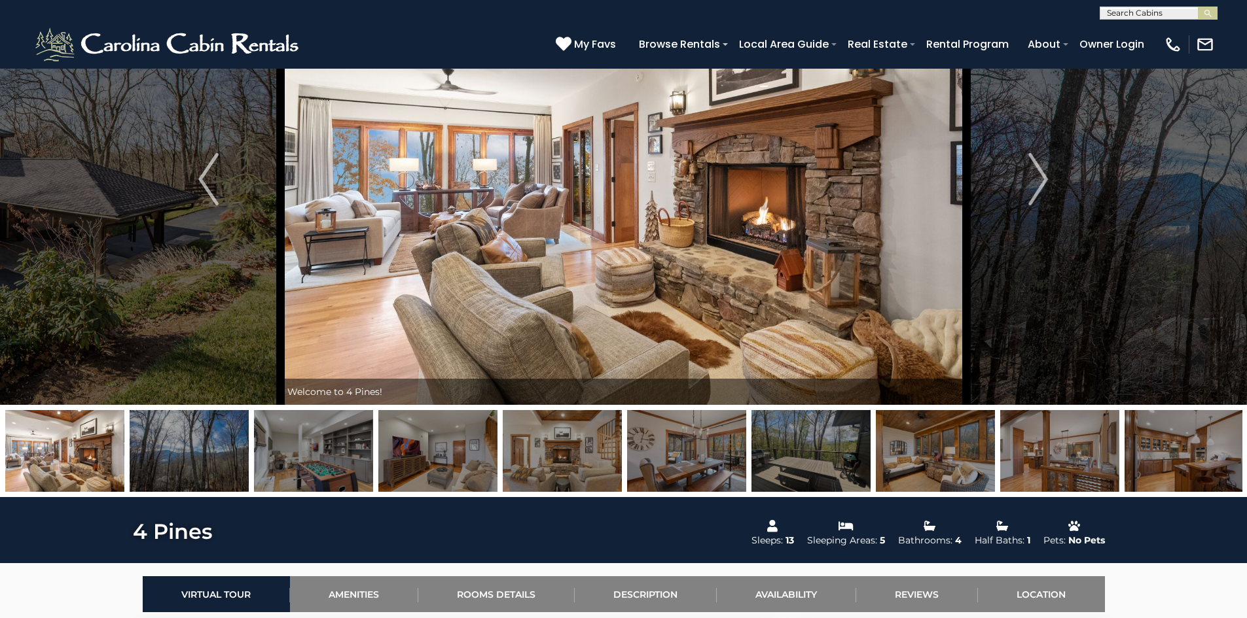
click at [1054, 456] on img at bounding box center [1059, 451] width 119 height 82
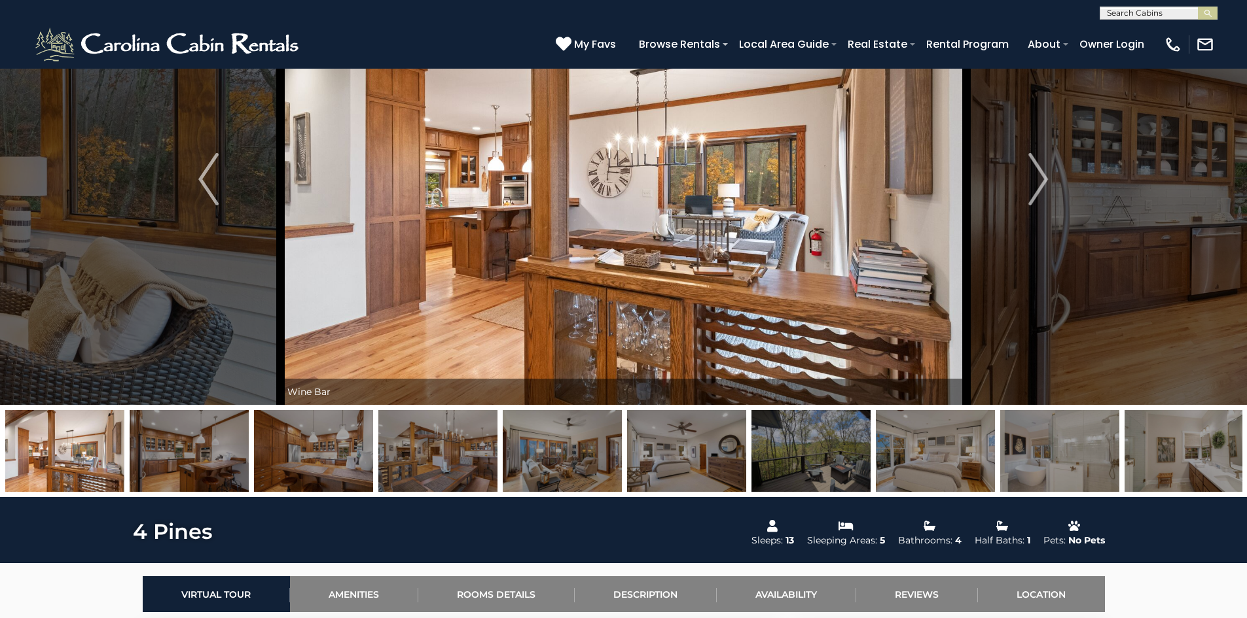
click at [1055, 464] on img at bounding box center [1059, 451] width 119 height 82
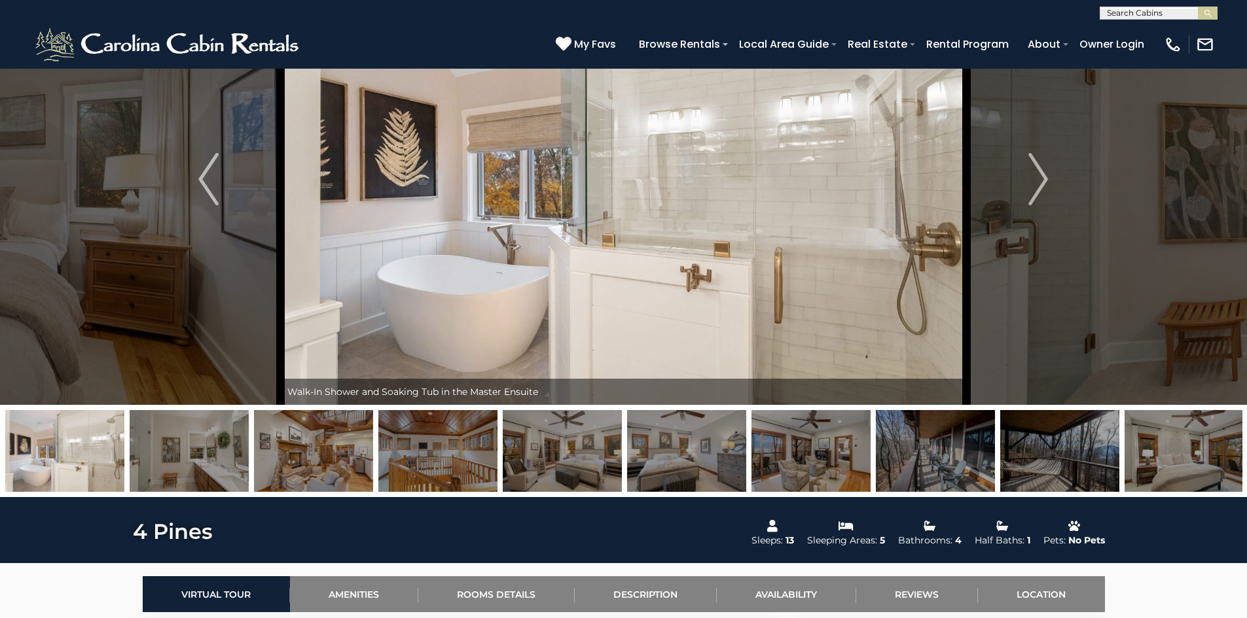
click at [1086, 456] on img at bounding box center [1059, 451] width 119 height 82
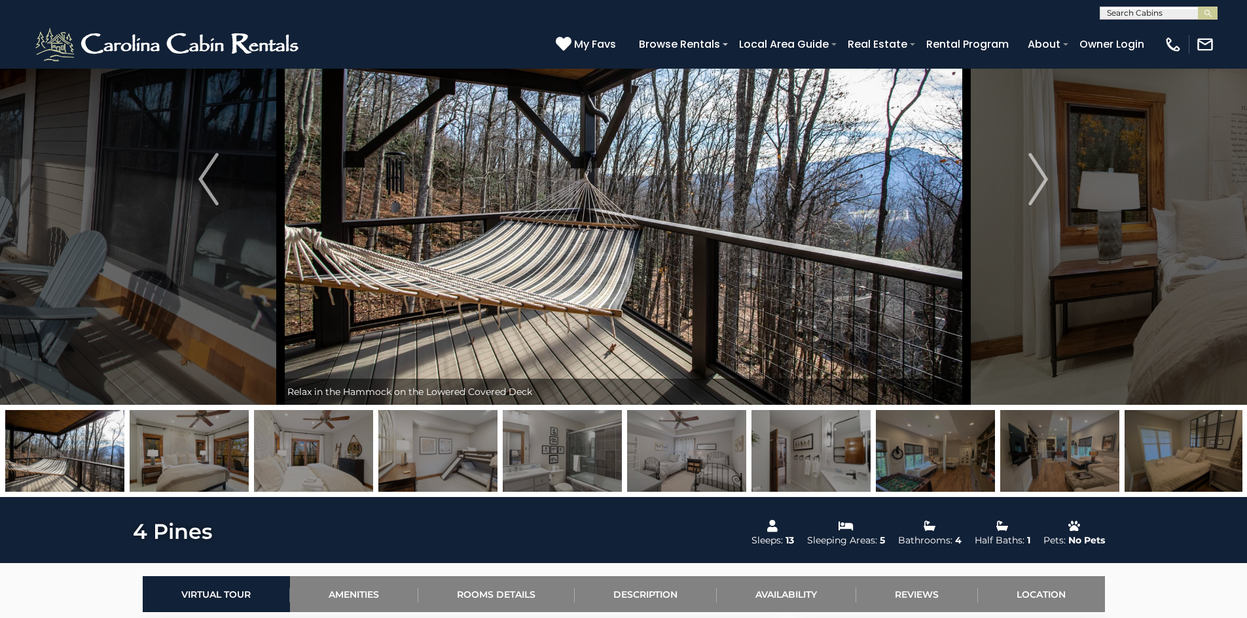
click at [1086, 456] on img at bounding box center [1059, 451] width 119 height 82
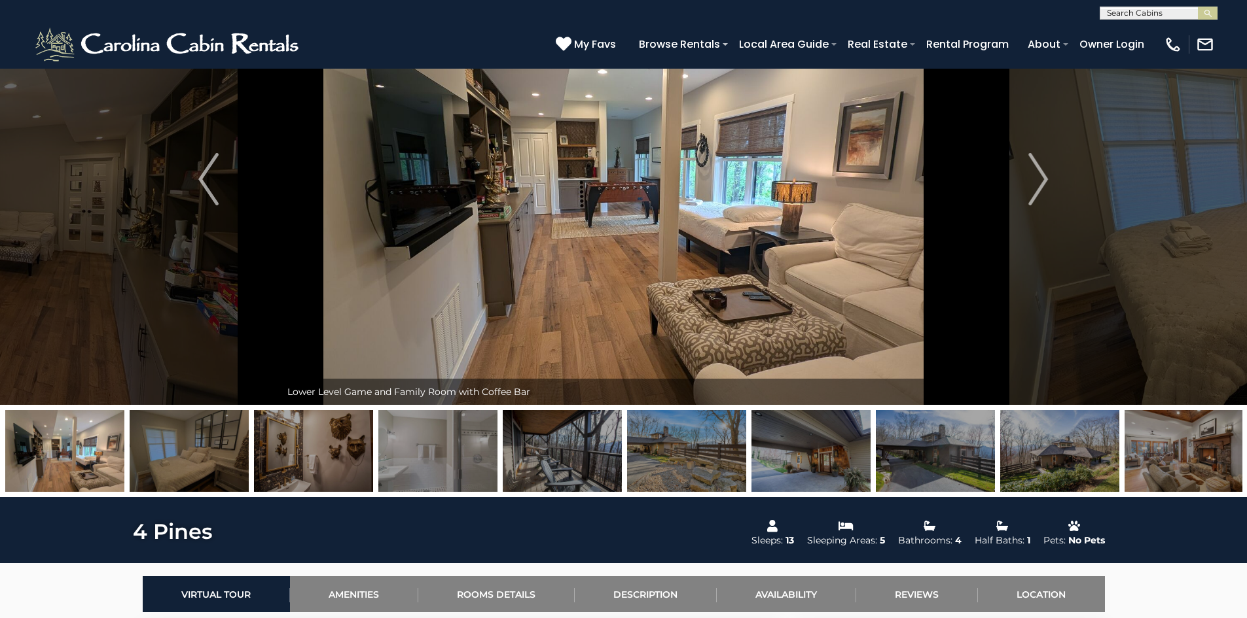
click at [69, 460] on img at bounding box center [64, 451] width 119 height 82
click at [169, 443] on img at bounding box center [189, 451] width 119 height 82
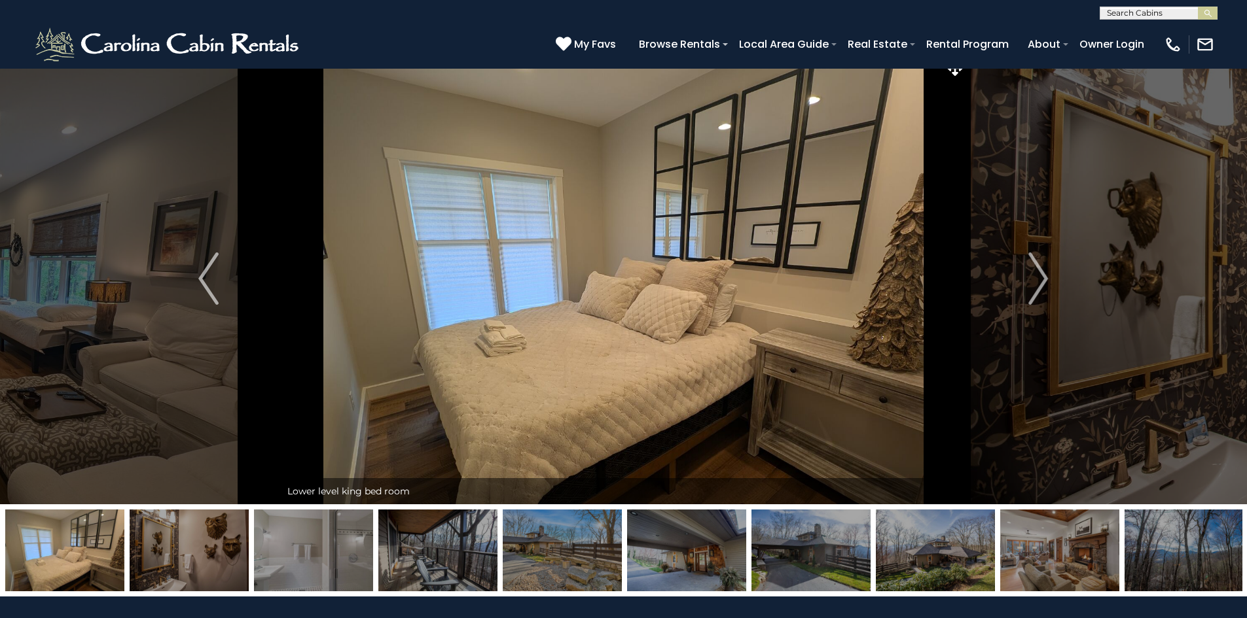
scroll to position [0, 0]
